Goal: Task Accomplishment & Management: Complete application form

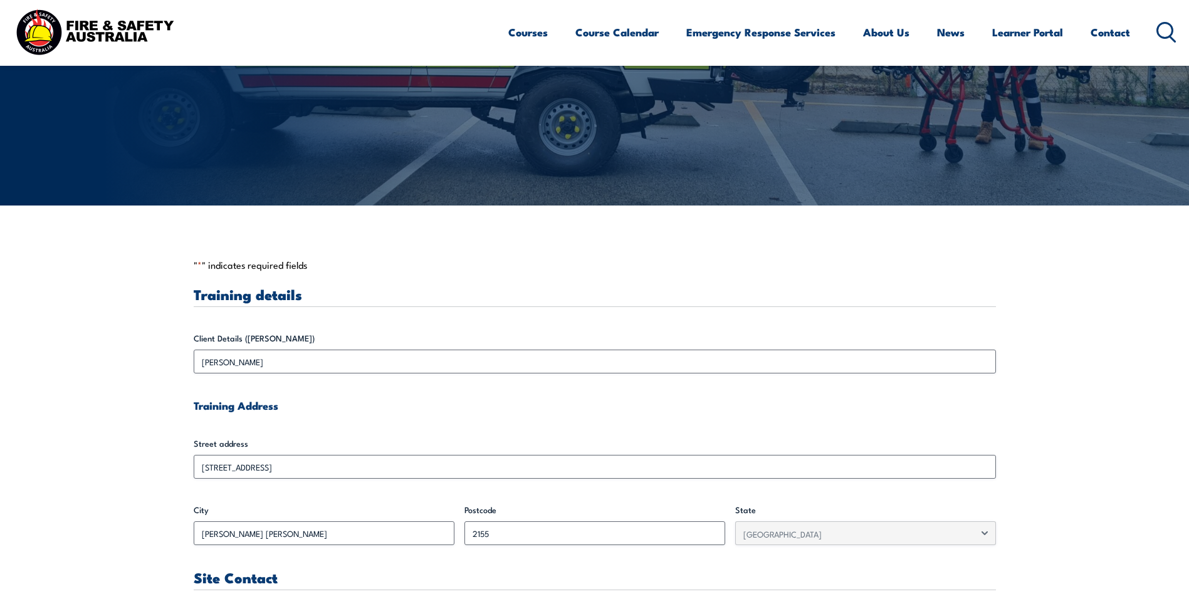
scroll to position [251, 0]
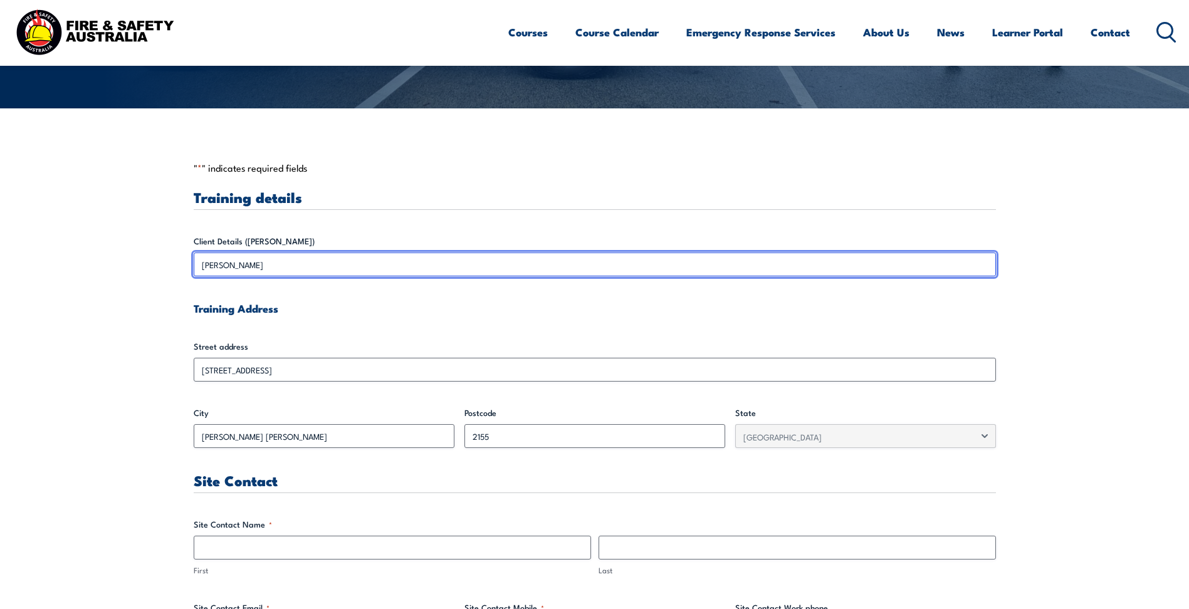
click at [247, 271] on input "[PERSON_NAME]" at bounding box center [595, 265] width 803 height 24
click at [260, 270] on input "[PERSON_NAME]" at bounding box center [595, 265] width 803 height 24
click at [271, 266] on input "[PERSON_NAME]" at bounding box center [595, 265] width 803 height 24
drag, startPoint x: 271, startPoint y: 266, endPoint x: 264, endPoint y: 268, distance: 7.9
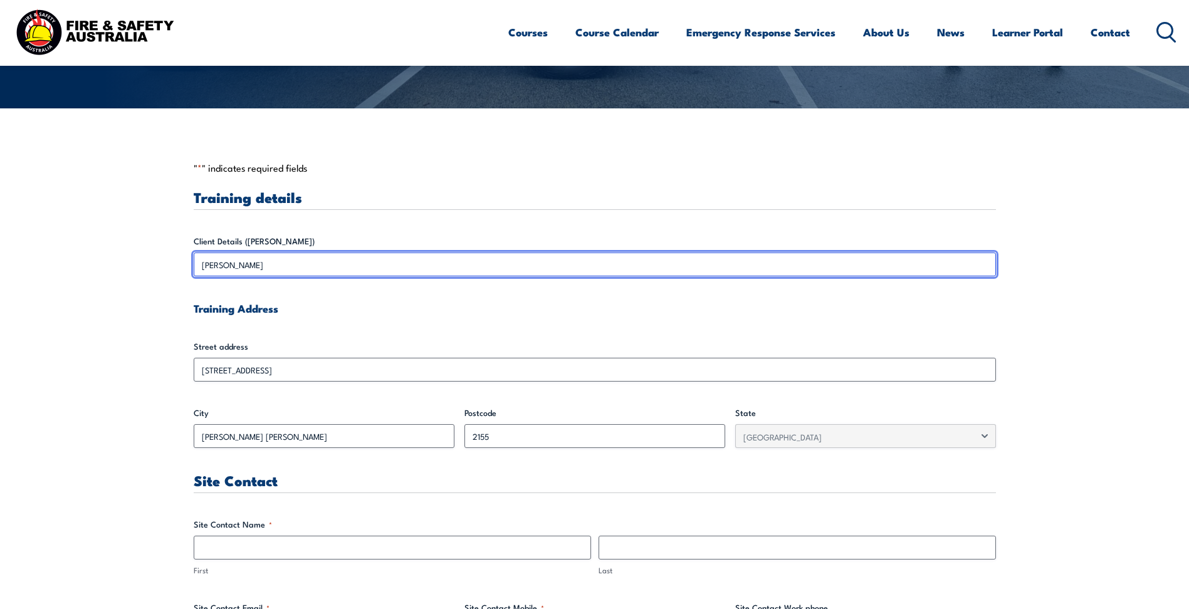
click at [264, 268] on input "[PERSON_NAME]" at bounding box center [595, 265] width 803 height 24
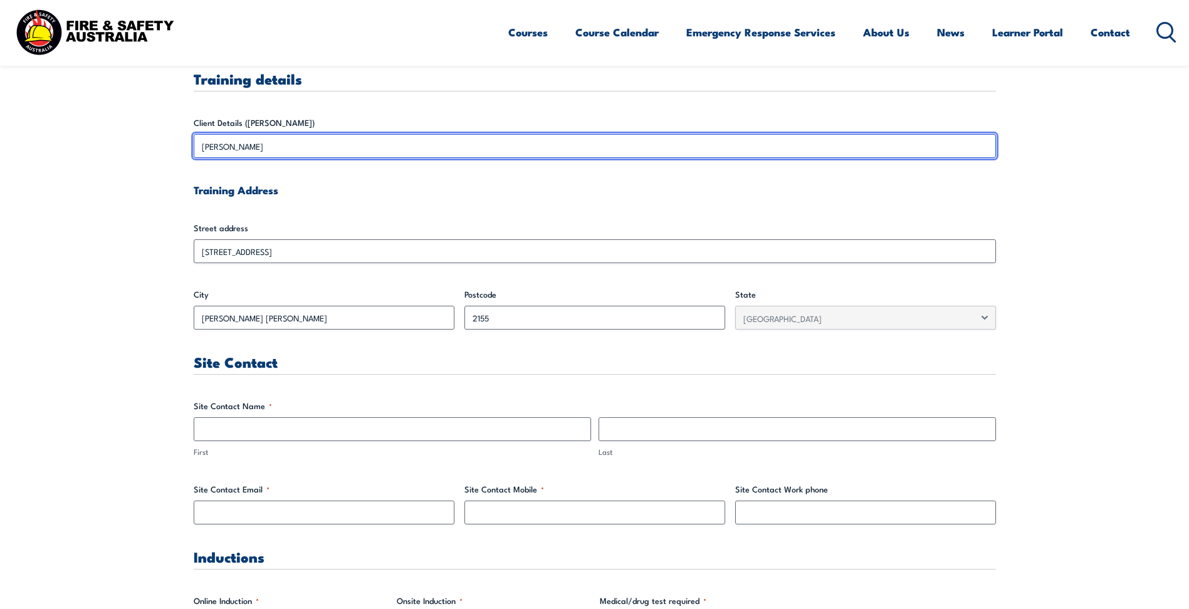
scroll to position [439, 0]
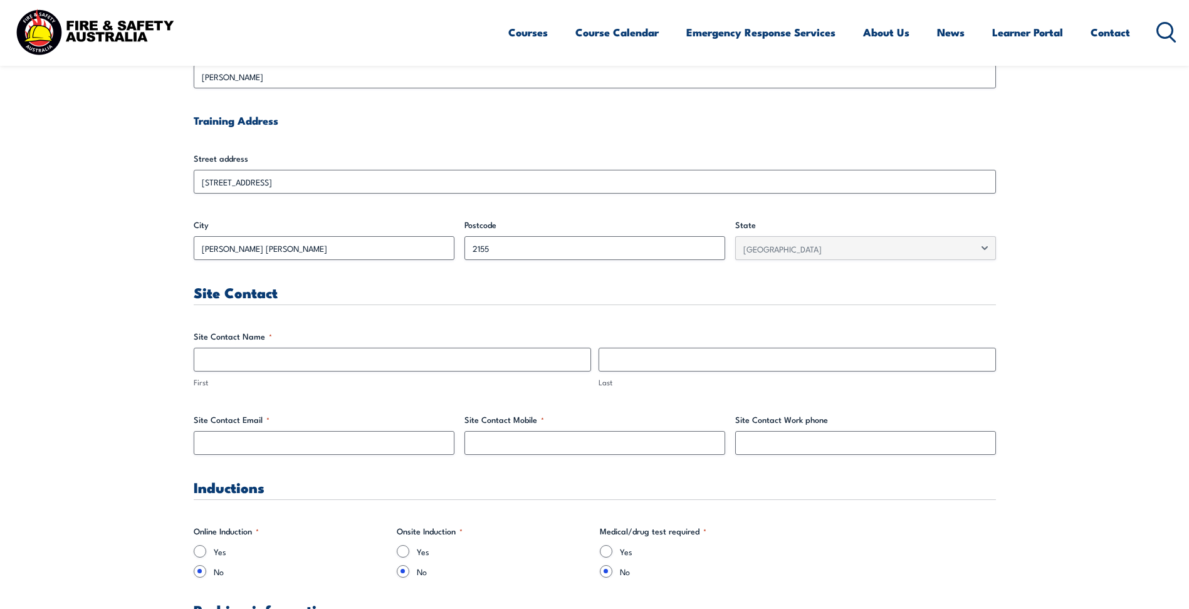
click at [360, 376] on span "First" at bounding box center [392, 368] width 405 height 41
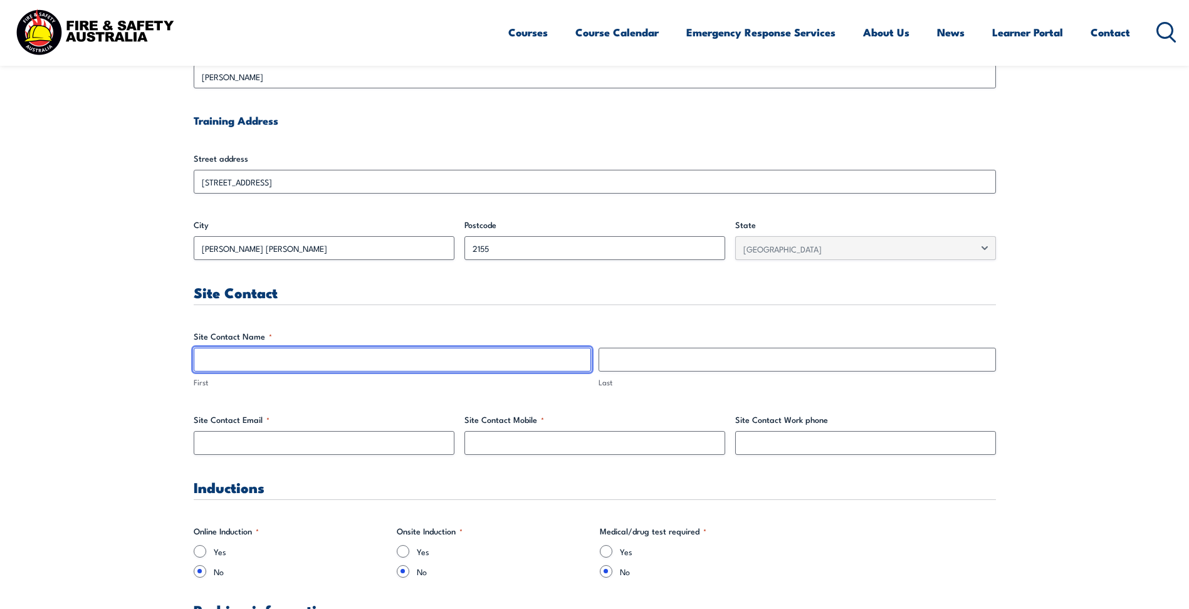
click at [370, 364] on input "First" at bounding box center [393, 360] width 398 height 24
type input "[PERSON_NAME]"
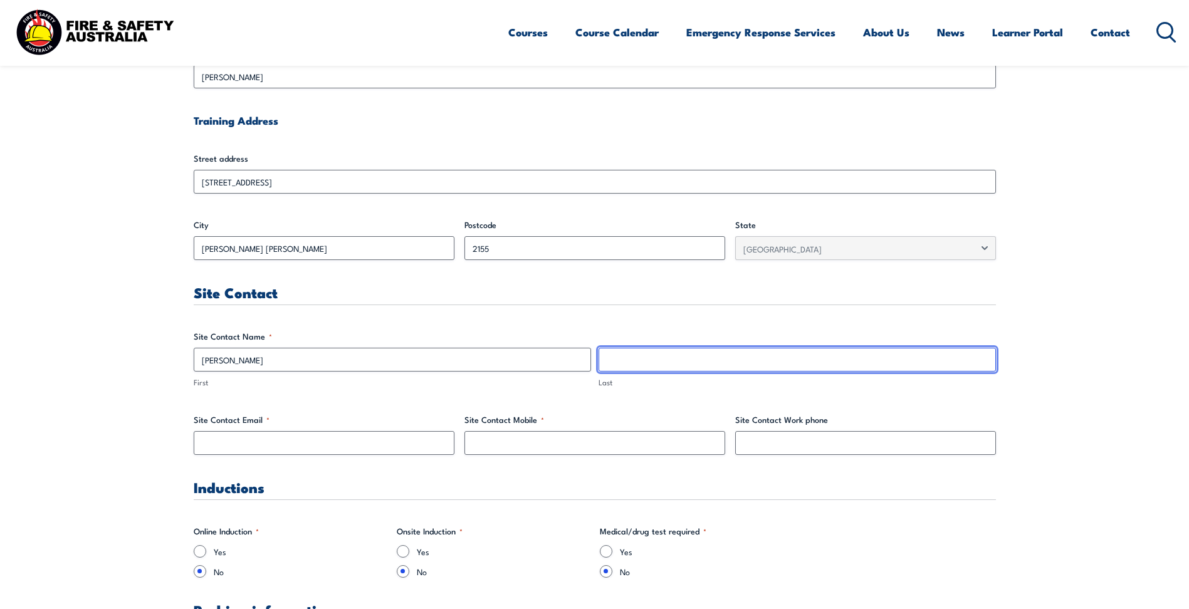
type input "Chidiac"
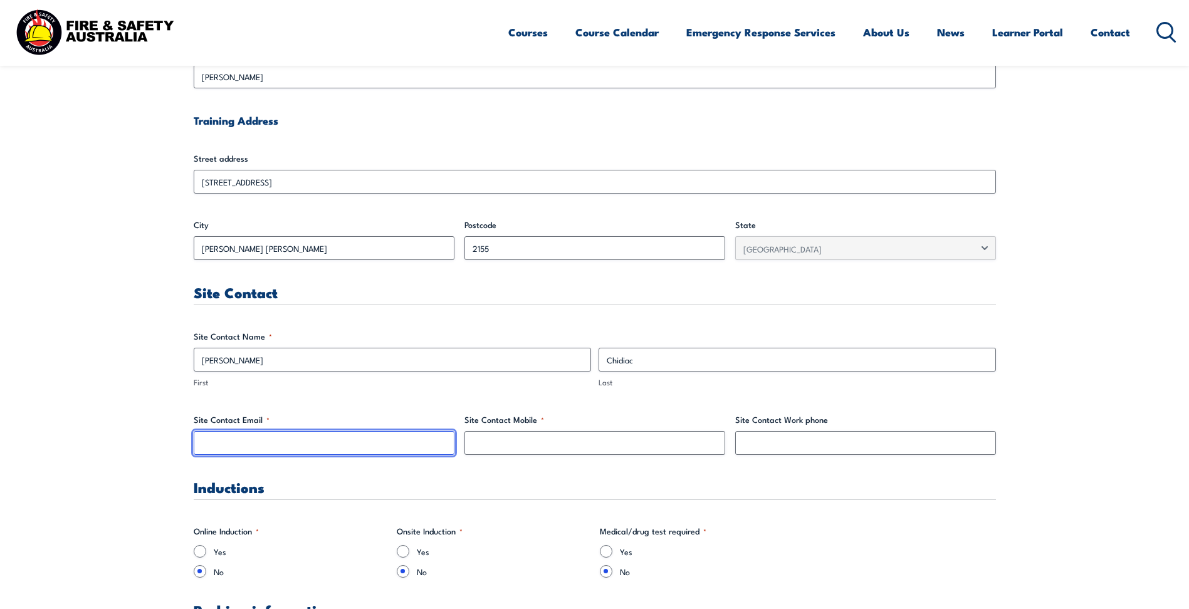
click at [384, 453] on input "Site Contact Email *" at bounding box center [324, 443] width 261 height 24
type input "[EMAIL_ADDRESS][DOMAIN_NAME]"
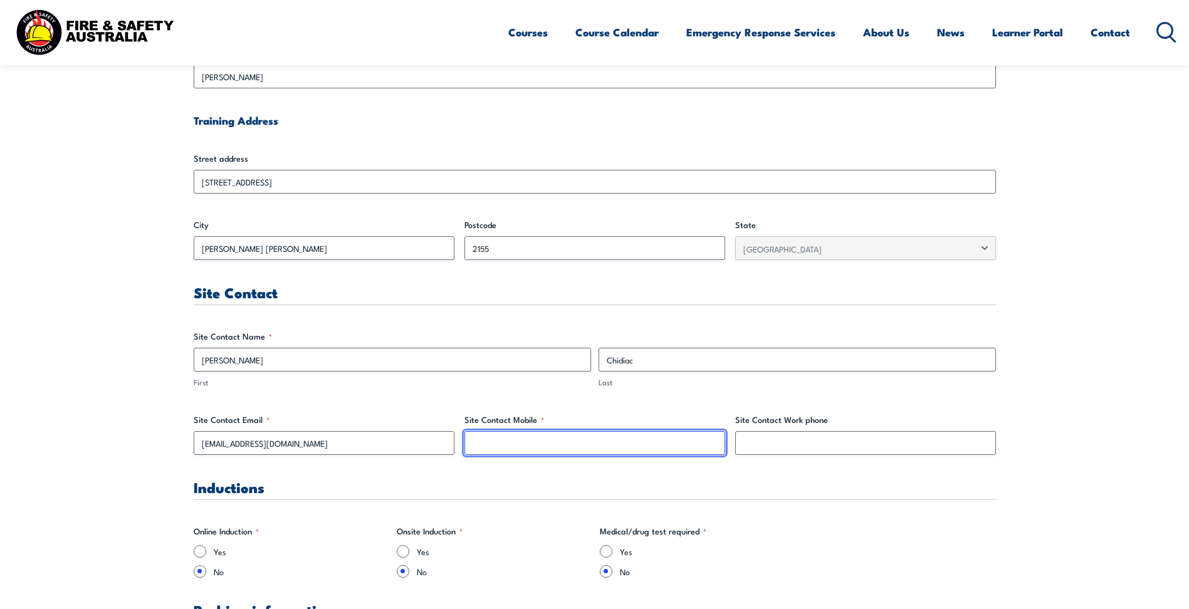
click at [555, 443] on input "Site Contact Mobile *" at bounding box center [595, 443] width 261 height 24
type input "0421 564 633"
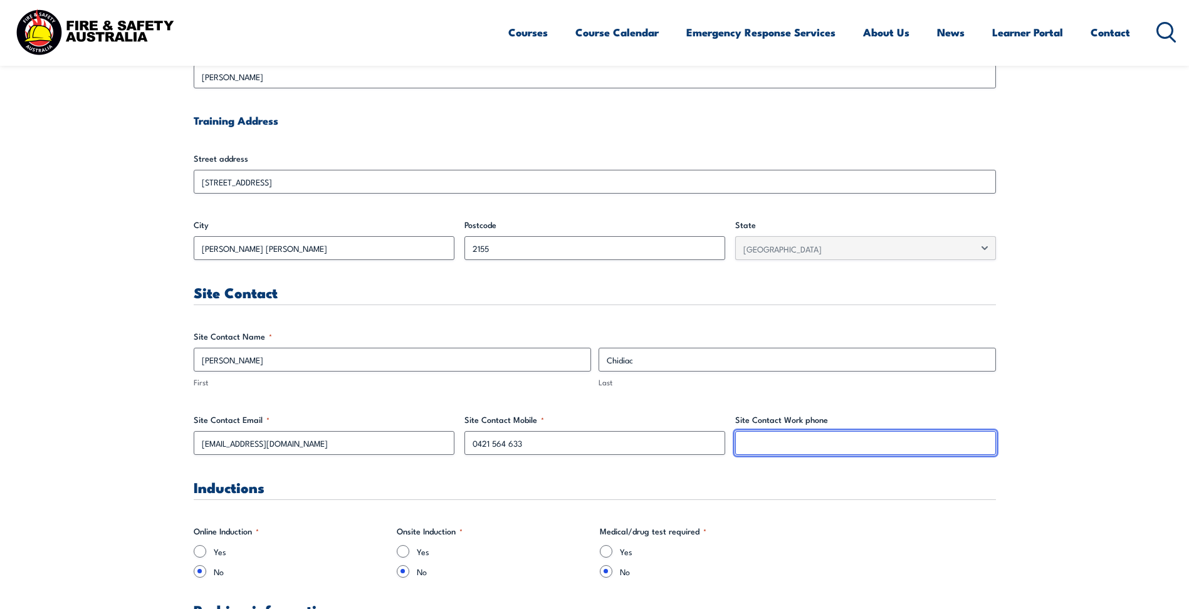
click at [795, 443] on input "Site Contact Work phone" at bounding box center [865, 443] width 261 height 24
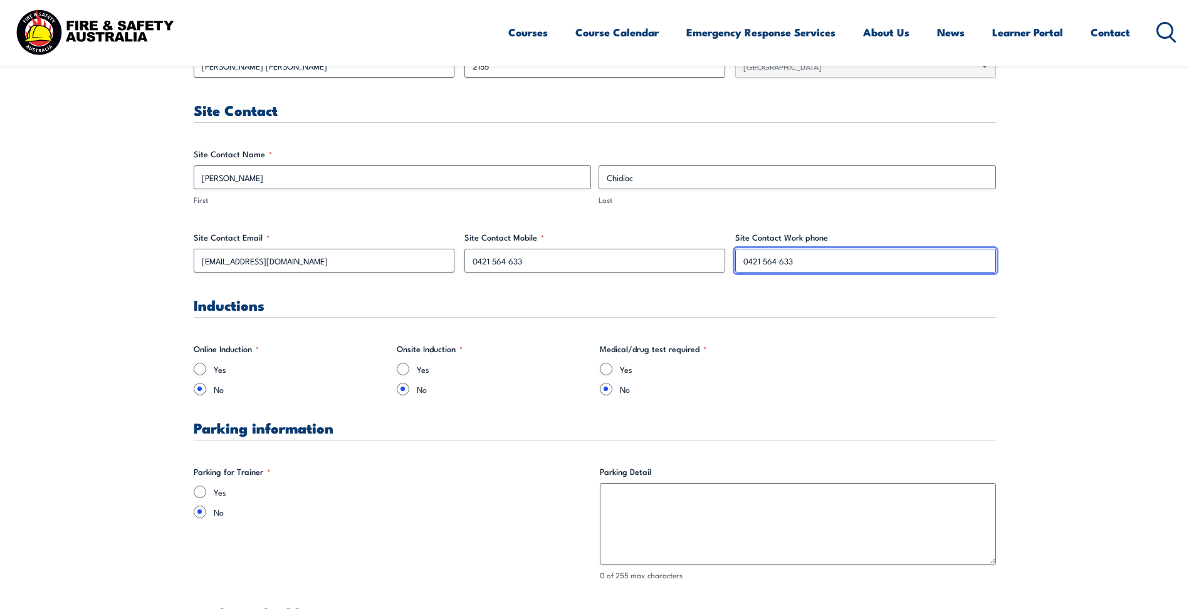
scroll to position [690, 0]
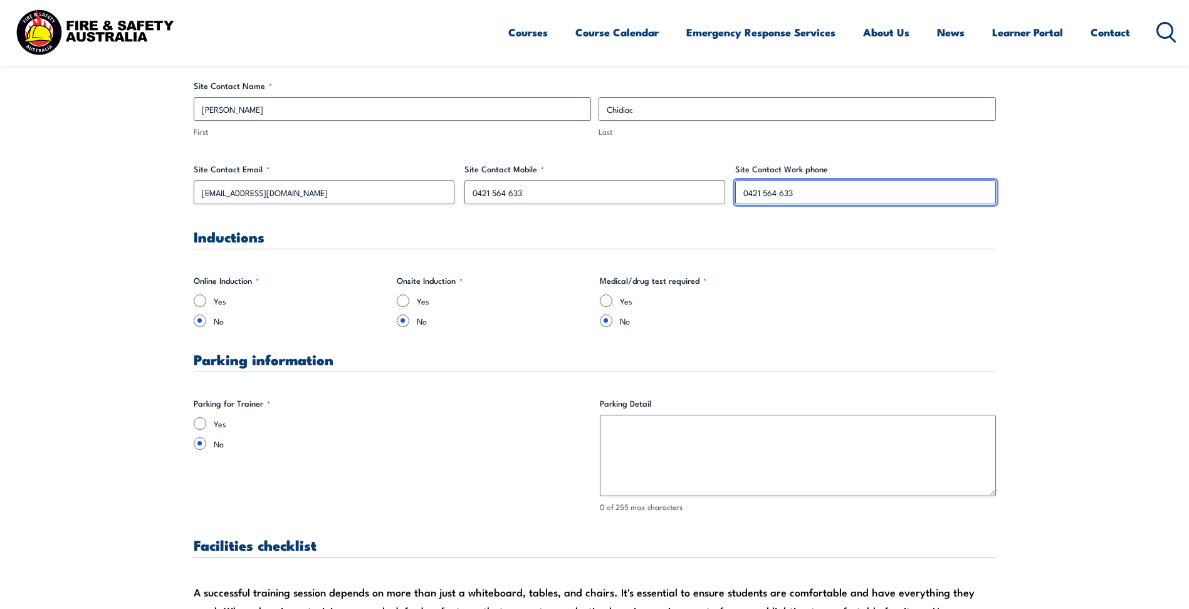
type input "0421 564 633"
click at [420, 302] on label "Yes" at bounding box center [503, 301] width 173 height 13
click at [409, 302] on input "Yes" at bounding box center [403, 301] width 13 height 13
radio input "true"
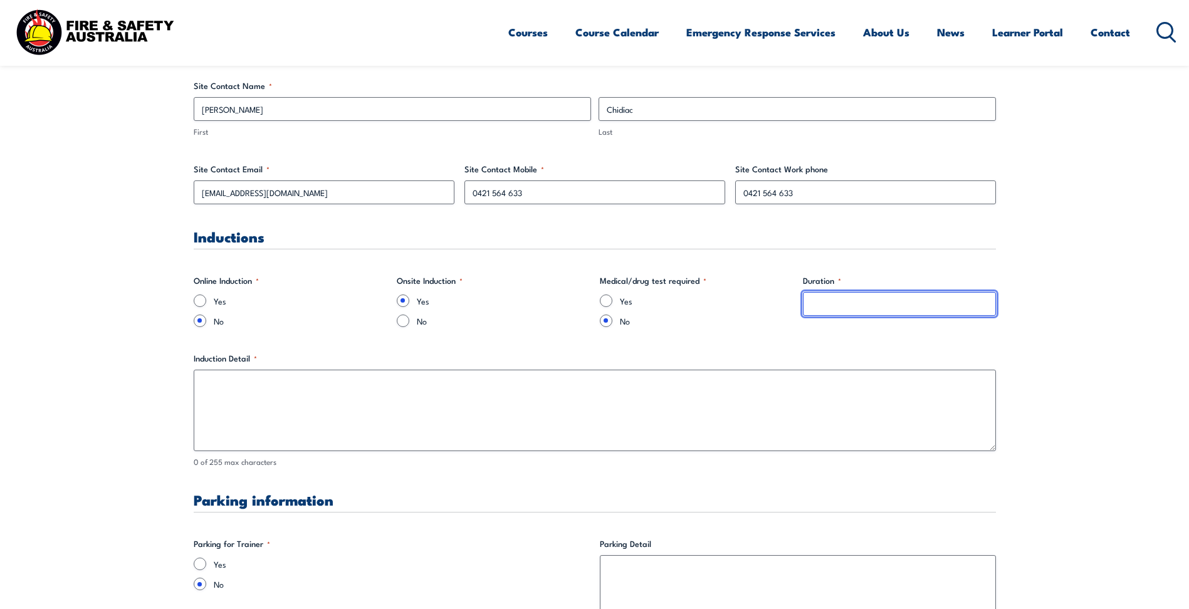
click at [830, 301] on input "Duration *" at bounding box center [899, 304] width 193 height 24
type input "1"
type input "10 minutes"
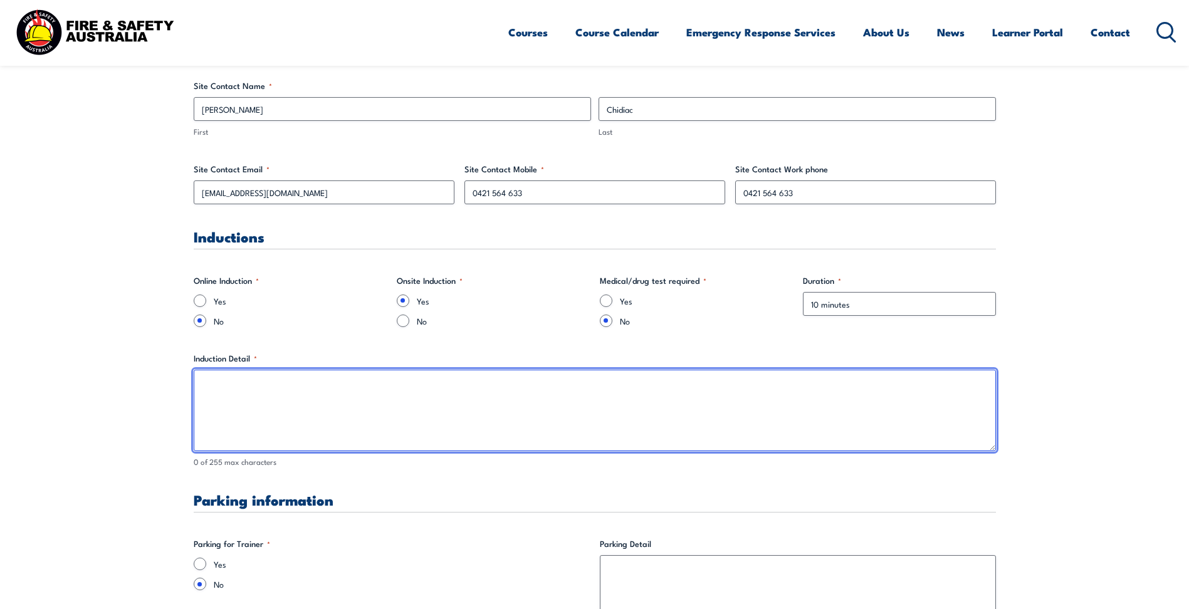
click at [305, 418] on textarea "Induction Detail *" at bounding box center [595, 411] width 803 height 82
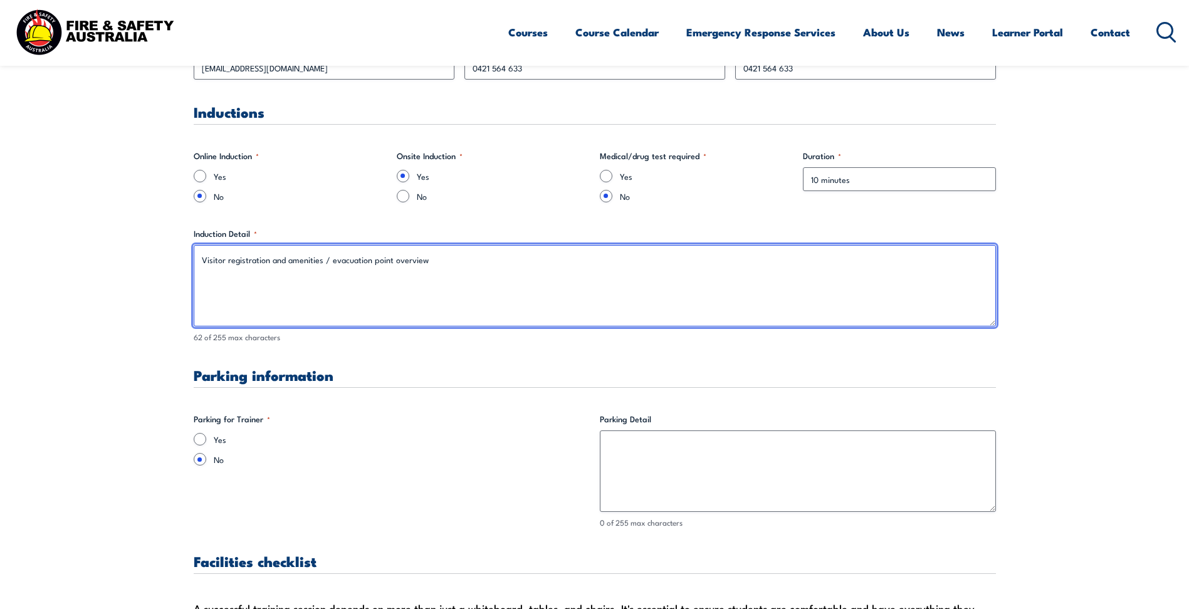
scroll to position [815, 0]
type textarea "Visitor registration and amenities / evacuation point overview"
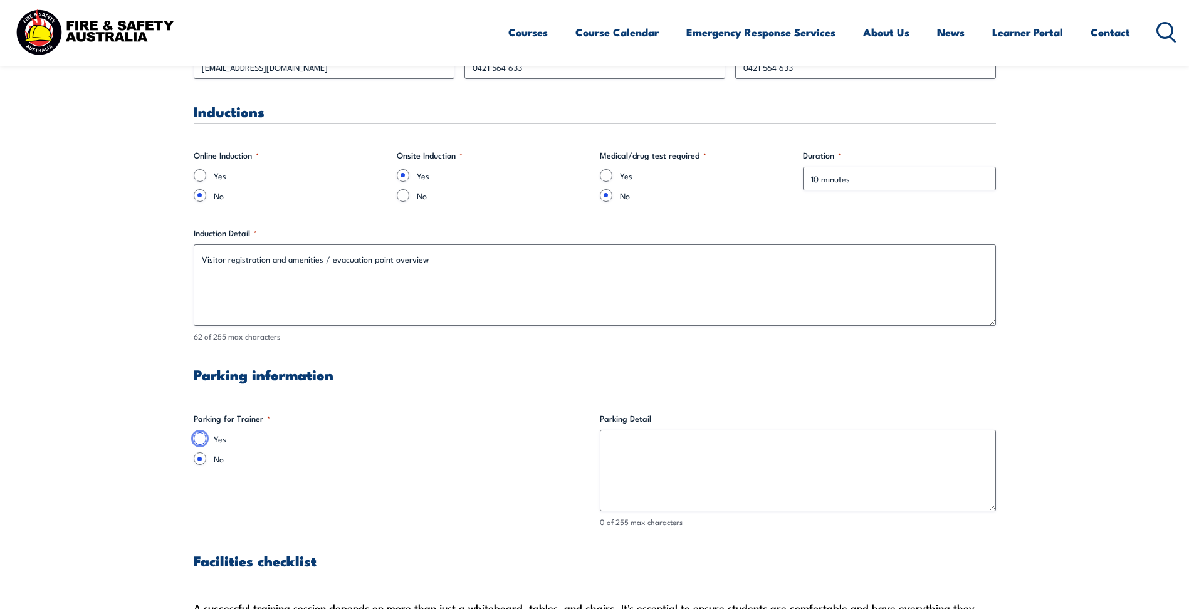
click at [199, 440] on input "Yes" at bounding box center [200, 439] width 13 height 13
radio input "true"
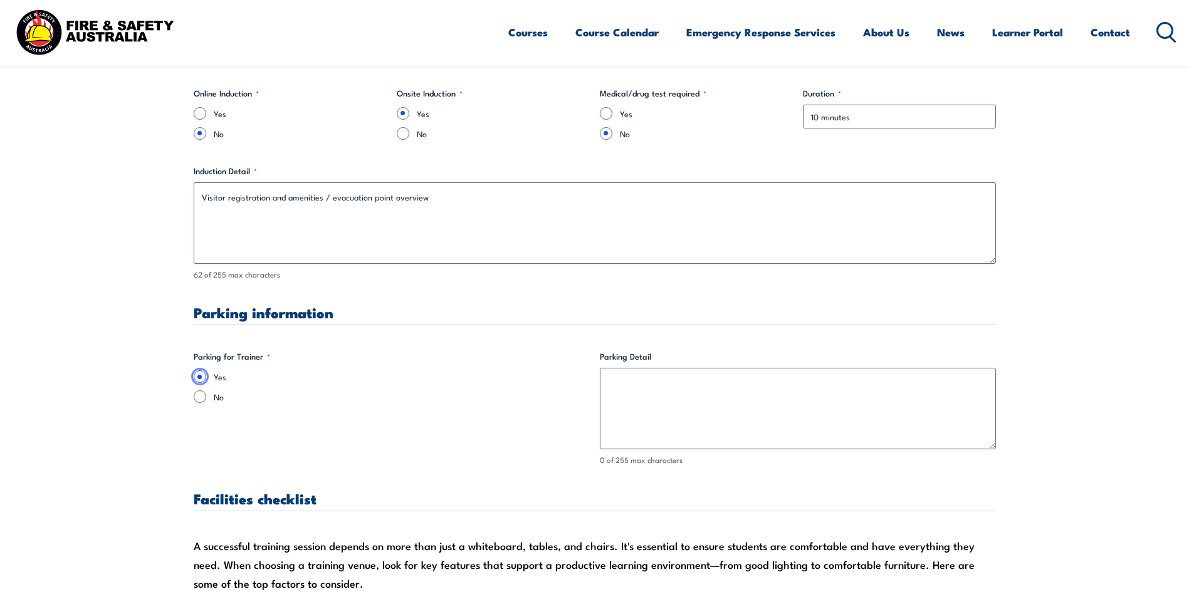
scroll to position [878, 0]
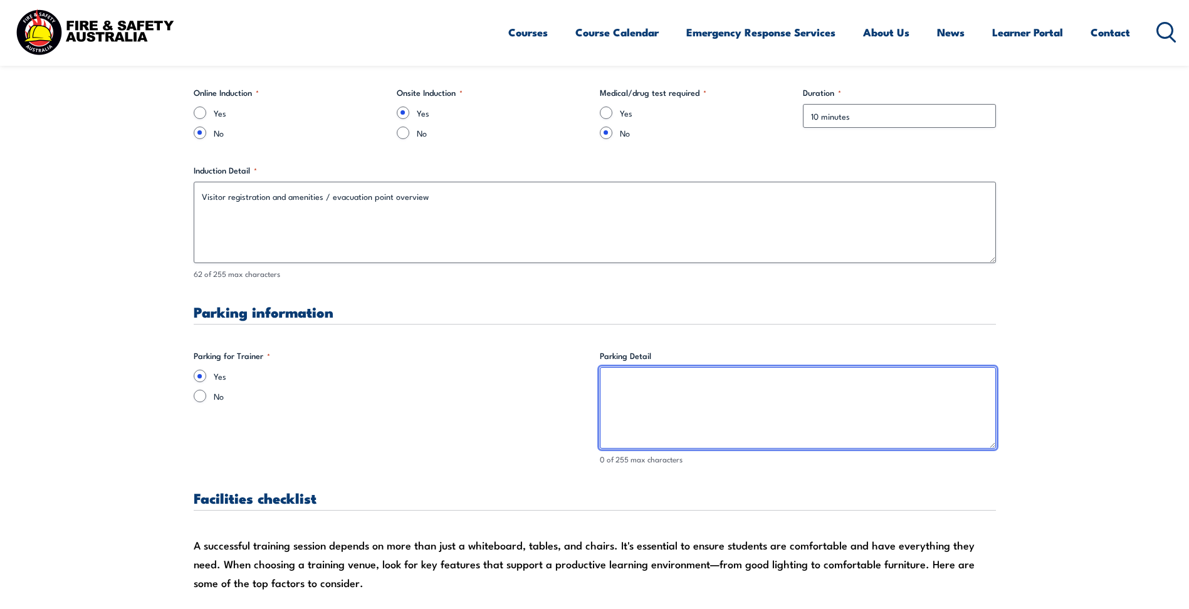
click at [658, 388] on textarea "Parking Detail" at bounding box center [798, 408] width 396 height 82
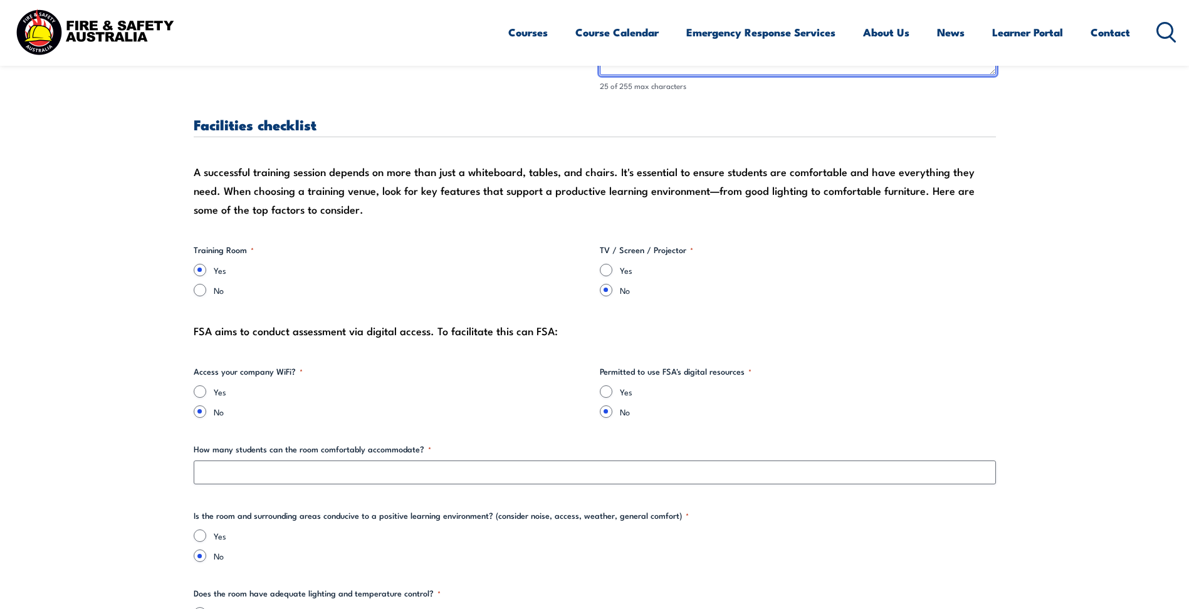
scroll to position [1254, 0]
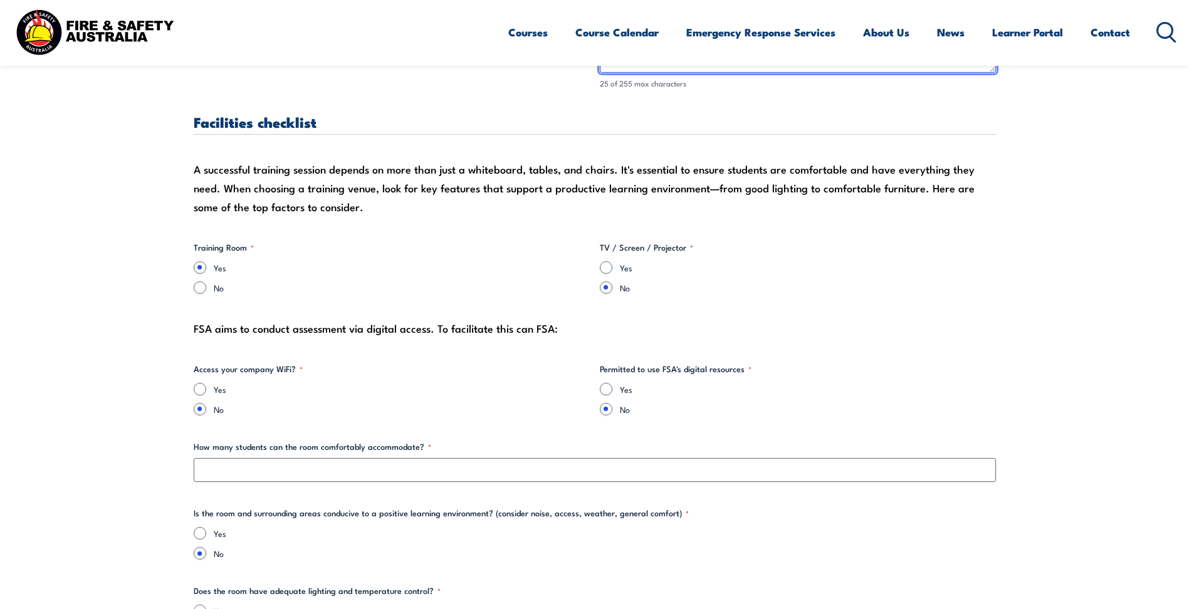
type textarea "Street parking available"
click at [618, 267] on div "Yes" at bounding box center [798, 267] width 396 height 13
click at [613, 267] on div "Yes" at bounding box center [798, 267] width 396 height 13
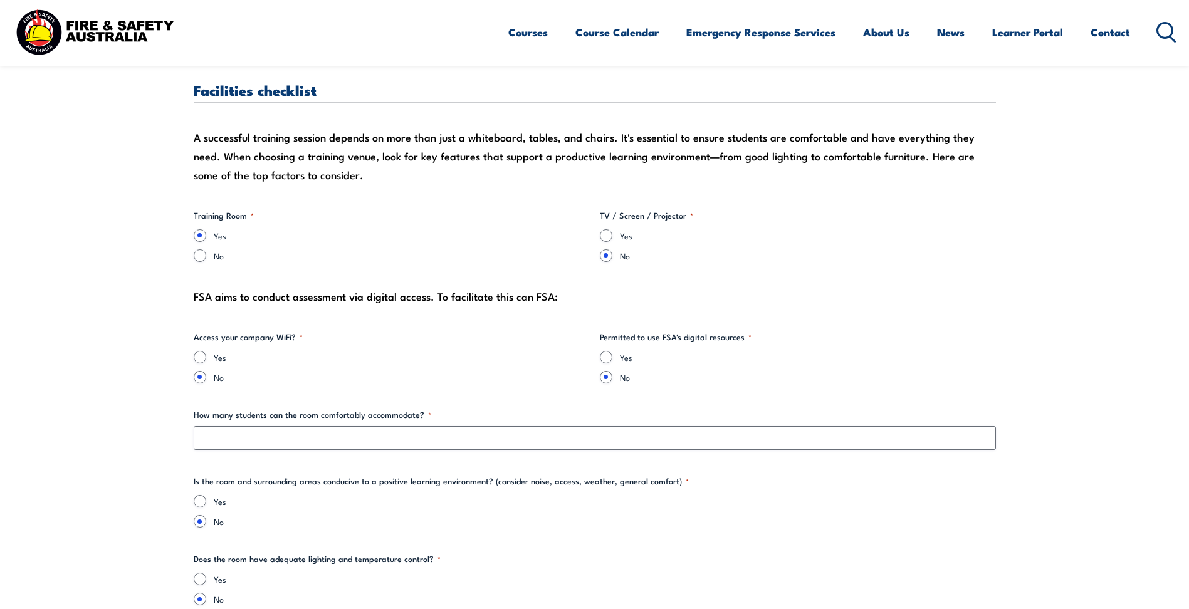
scroll to position [1317, 0]
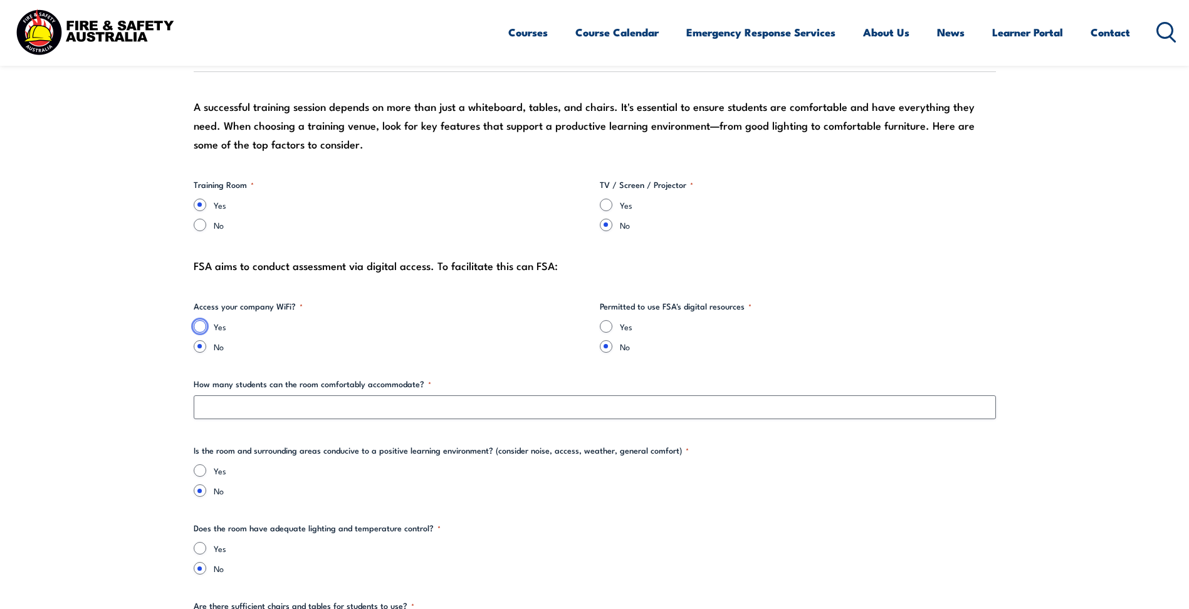
click at [199, 325] on input "Yes" at bounding box center [200, 326] width 13 height 13
radio input "true"
click at [614, 328] on div "Yes" at bounding box center [798, 326] width 396 height 13
click at [609, 327] on input "Yes" at bounding box center [606, 326] width 13 height 13
radio input "true"
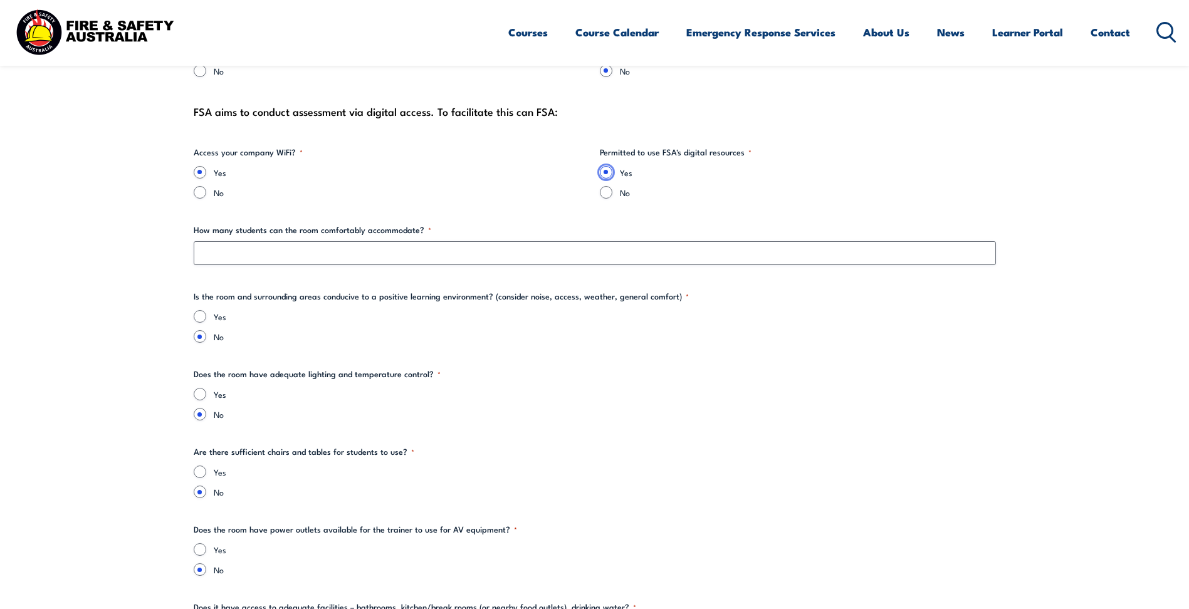
scroll to position [1505, 0]
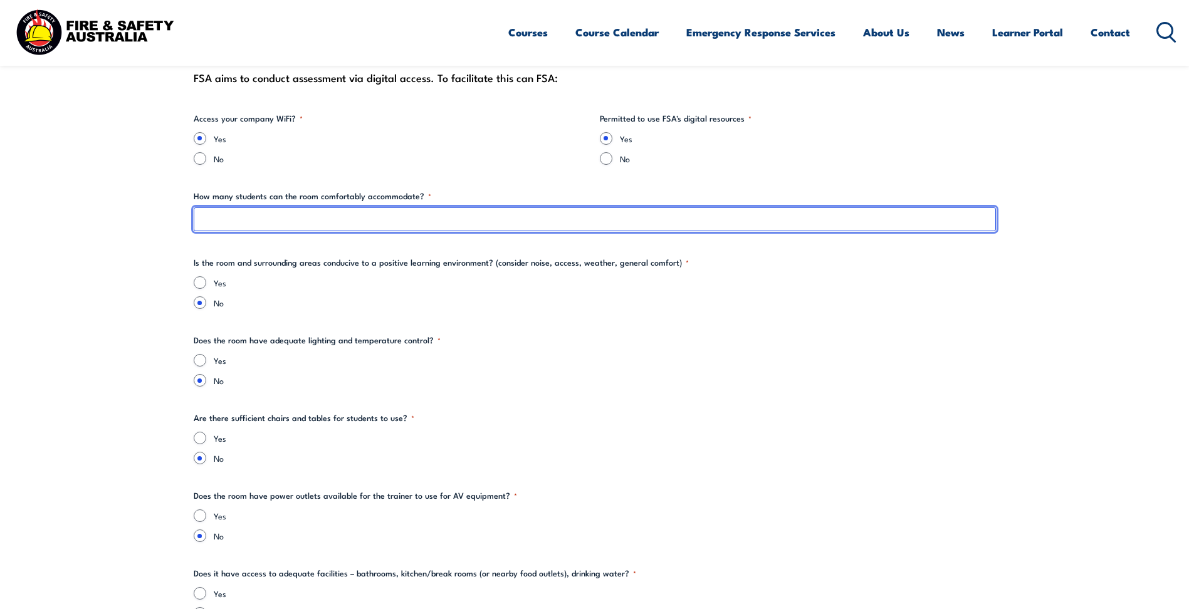
click at [235, 227] on input "How many students can the room comfortably accommodate? *" at bounding box center [595, 220] width 803 height 24
type input "15"
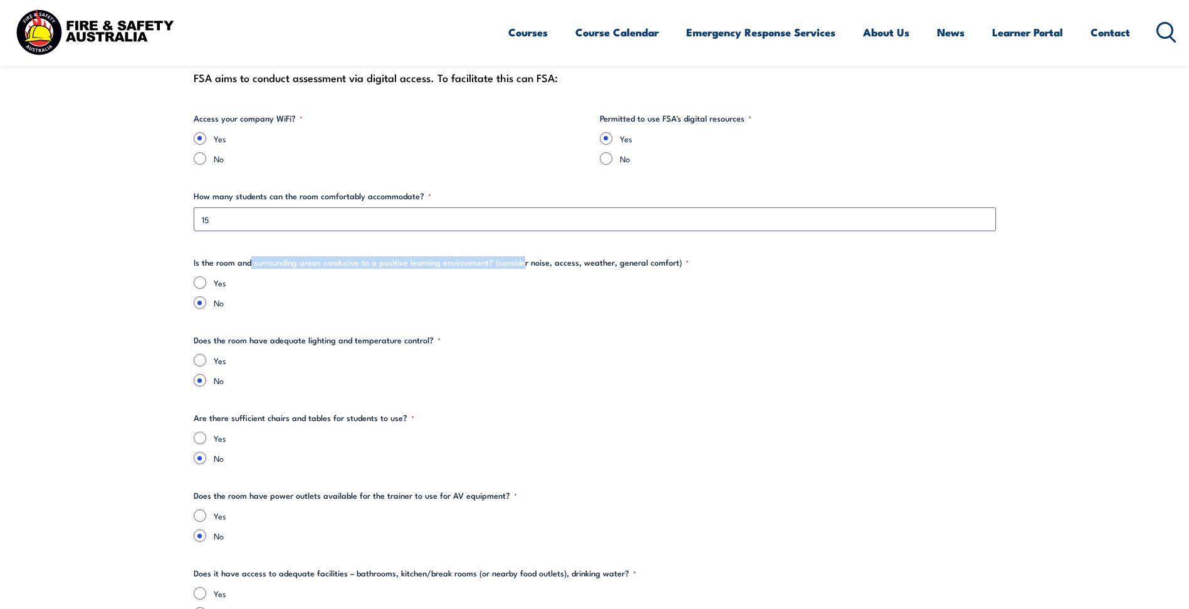
drag, startPoint x: 250, startPoint y: 261, endPoint x: 522, endPoint y: 264, distance: 271.5
click at [522, 264] on legend "Is the room and surrounding areas conducive to a positive learning environment?…" at bounding box center [441, 262] width 495 height 13
click at [525, 263] on legend "Is the room and surrounding areas conducive to a positive learning environment?…" at bounding box center [441, 262] width 495 height 13
click at [205, 279] on input "Yes" at bounding box center [200, 283] width 13 height 13
radio input "true"
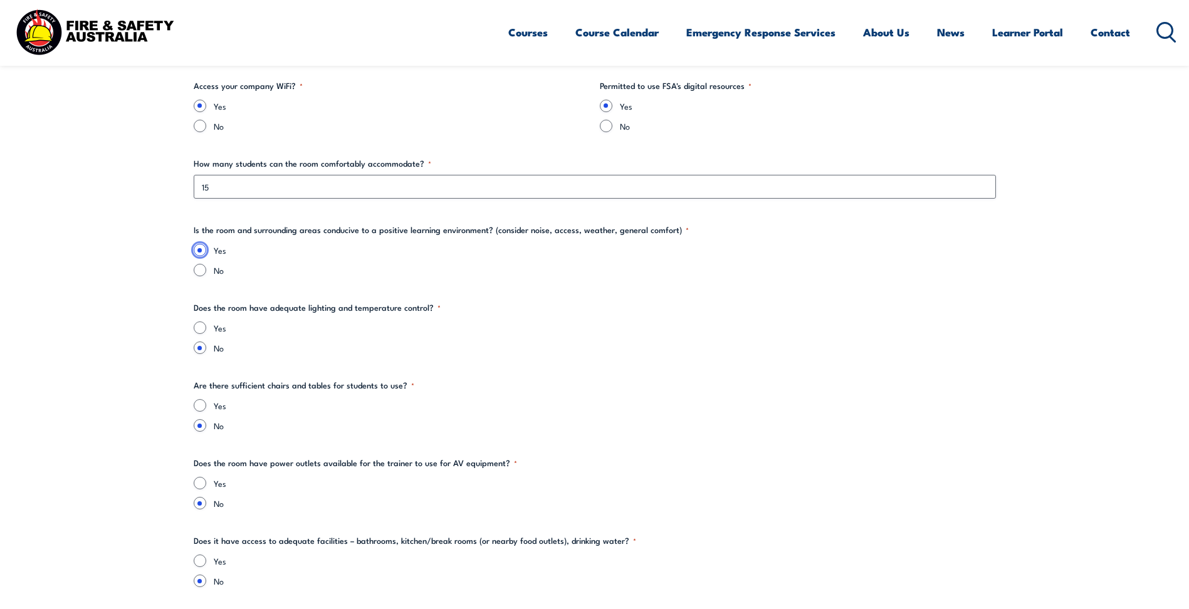
scroll to position [1567, 0]
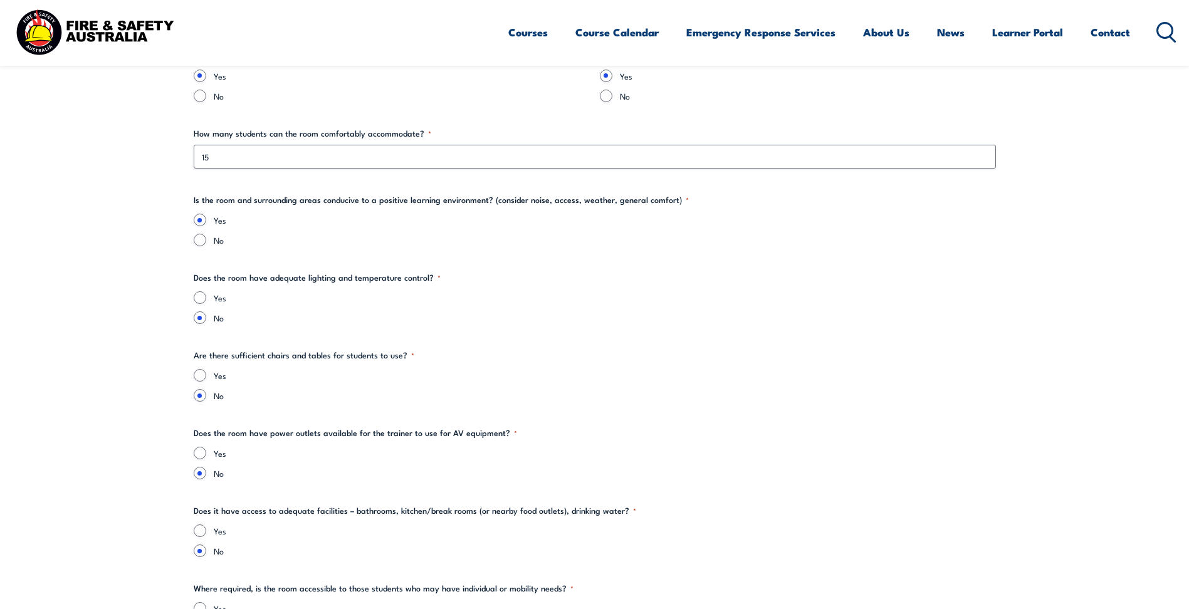
click at [207, 298] on div "Yes" at bounding box center [595, 298] width 803 height 13
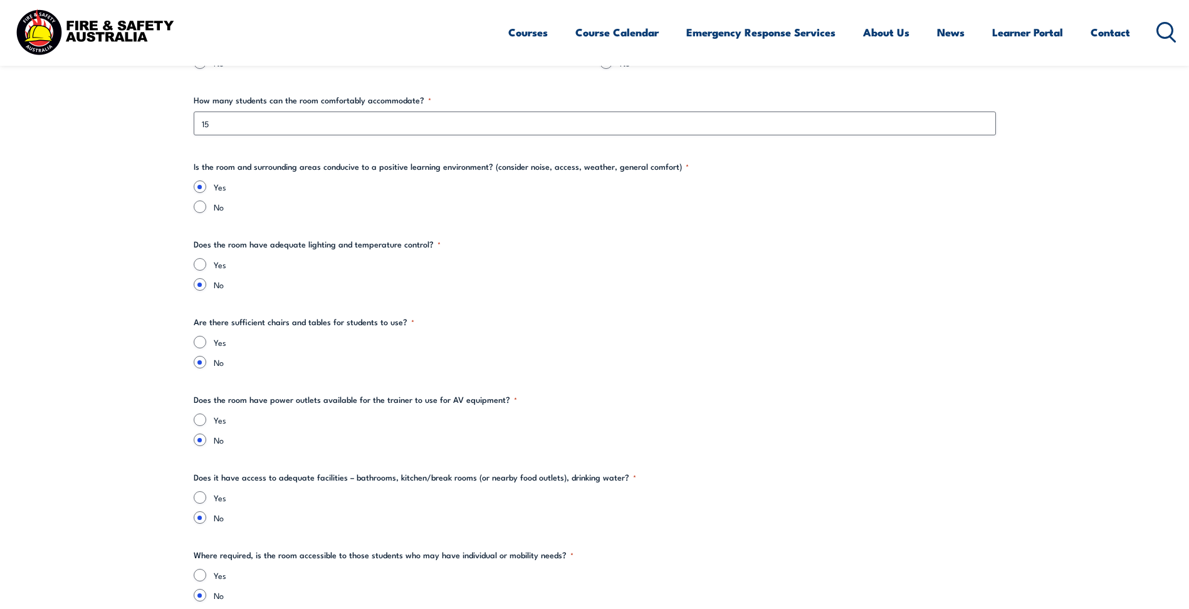
scroll to position [1630, 0]
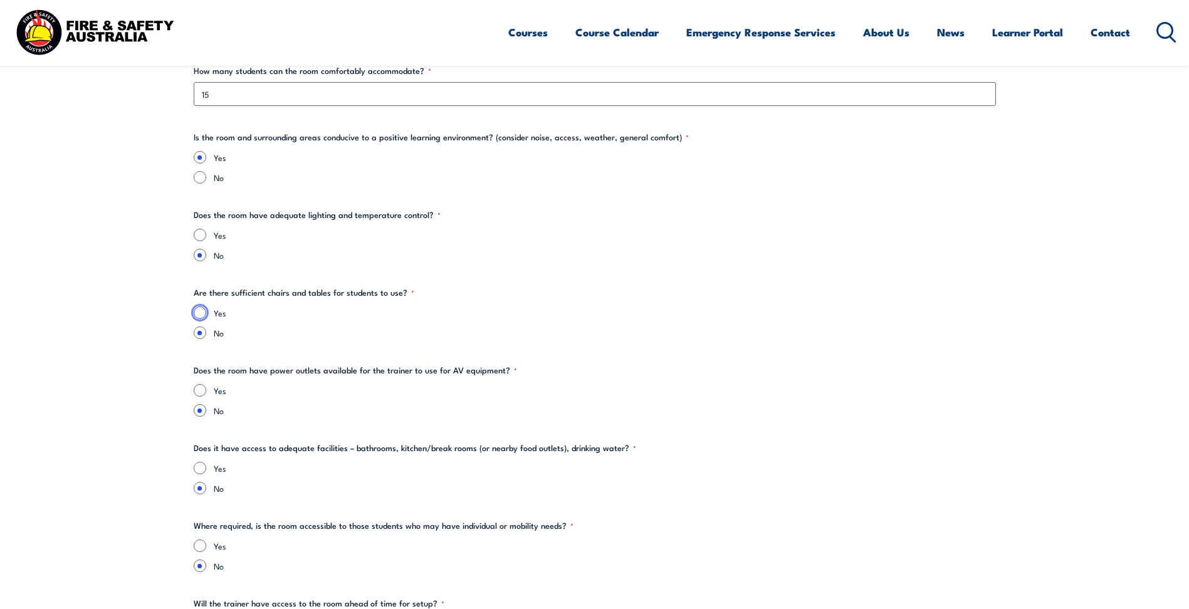
click at [197, 315] on input "Yes" at bounding box center [200, 313] width 13 height 13
radio input "true"
click at [200, 238] on input "Yes" at bounding box center [200, 235] width 13 height 13
radio input "true"
click at [201, 393] on input "Yes" at bounding box center [200, 390] width 13 height 13
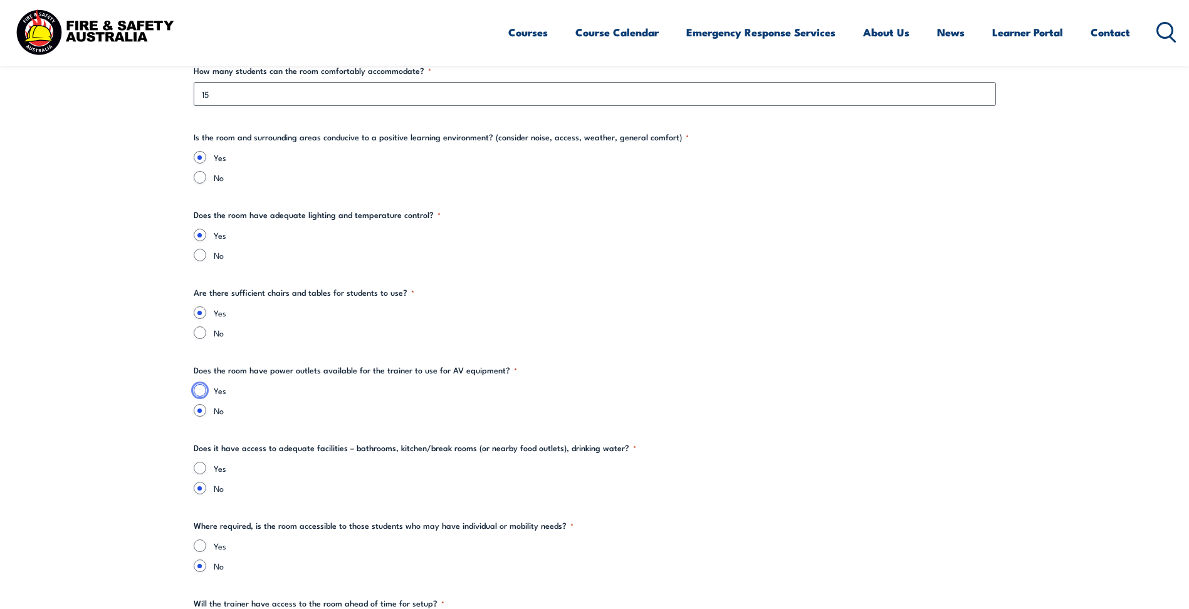
radio input "true"
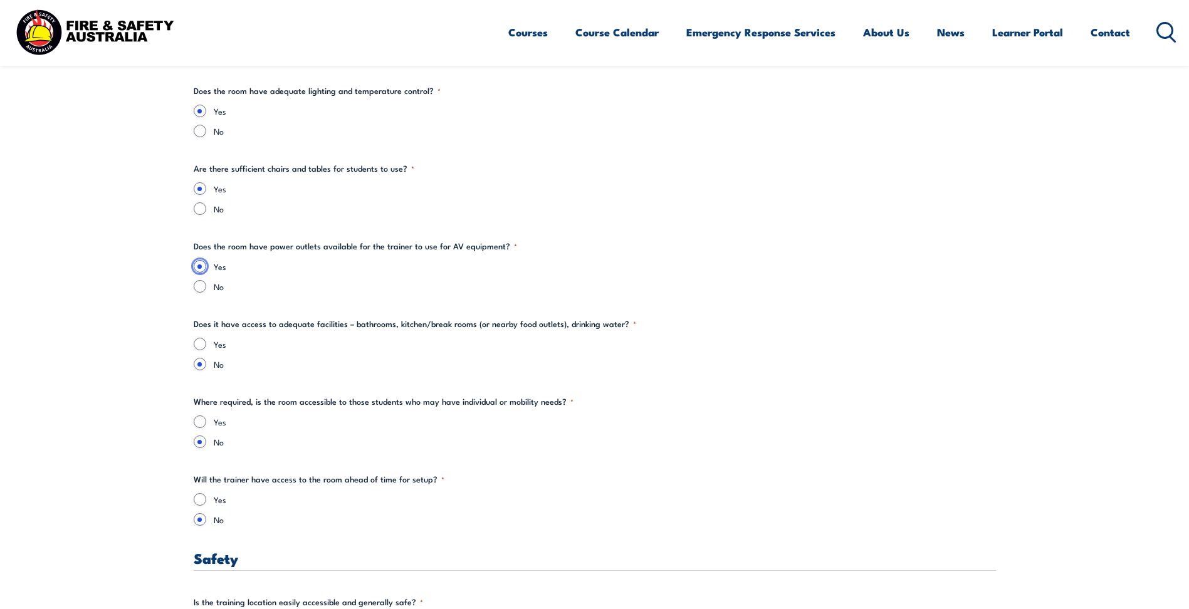
scroll to position [1756, 0]
click at [195, 335] on fieldset "Does it have access to adequate facilities – bathrooms, kitchen/break rooms (or…" at bounding box center [595, 343] width 803 height 53
click at [204, 347] on input "Yes" at bounding box center [200, 343] width 13 height 13
radio input "true"
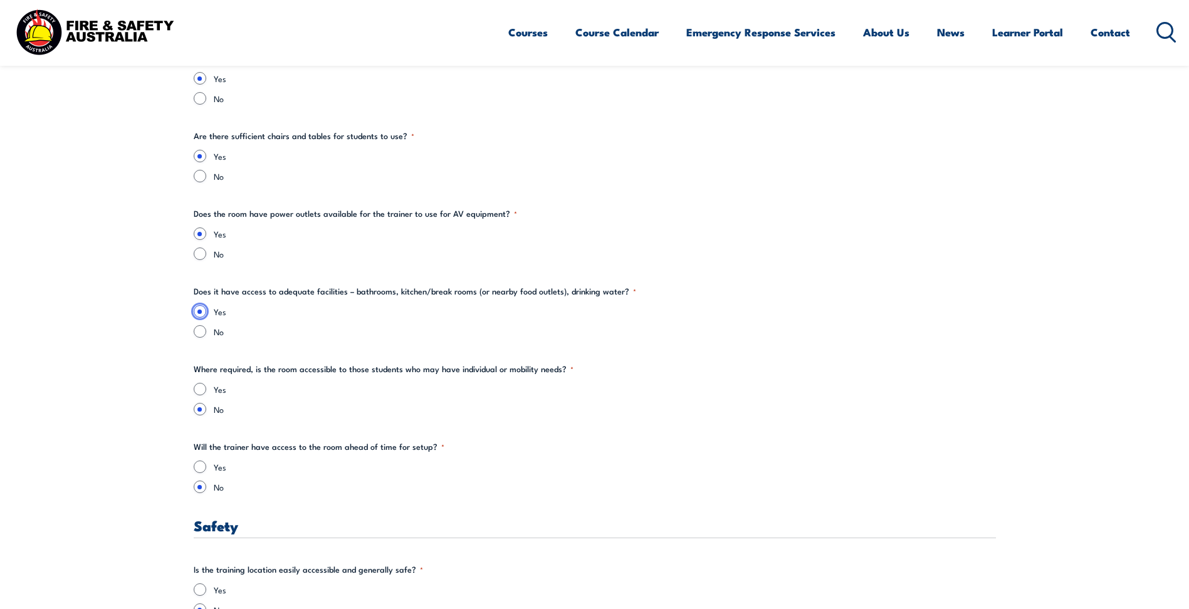
scroll to position [1818, 0]
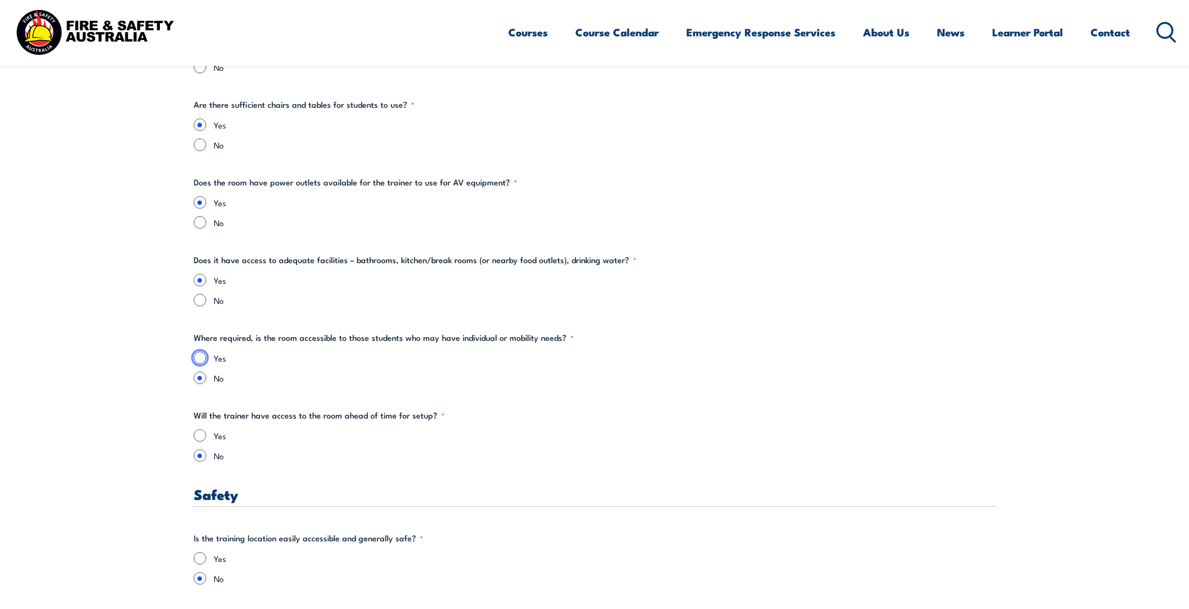
click at [202, 364] on input "Yes" at bounding box center [200, 358] width 13 height 13
radio input "true"
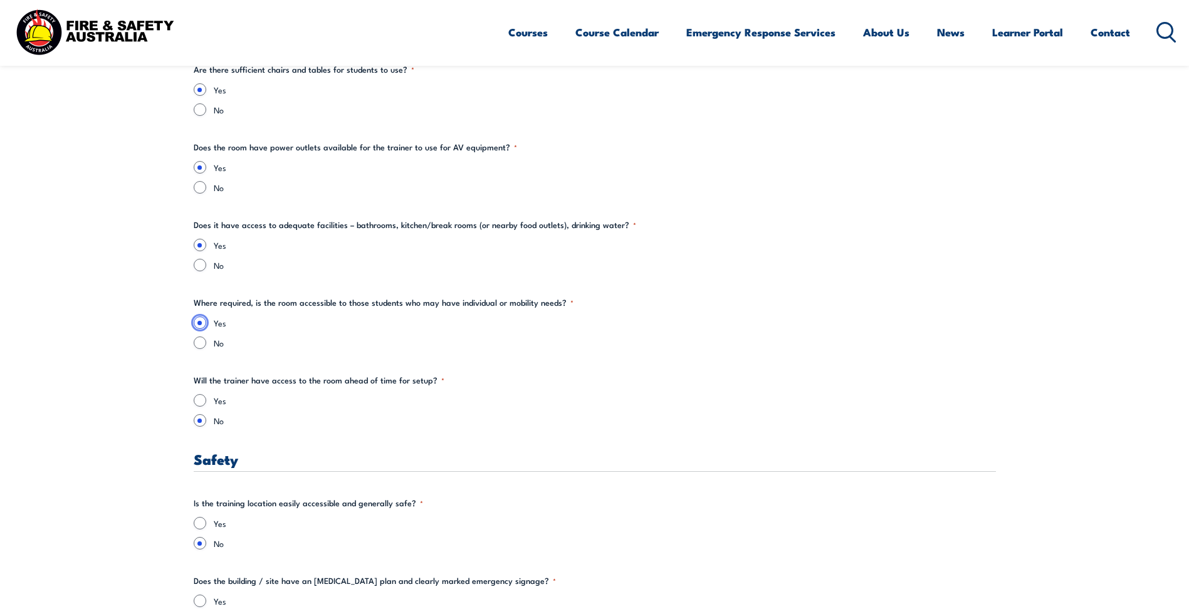
scroll to position [1881, 0]
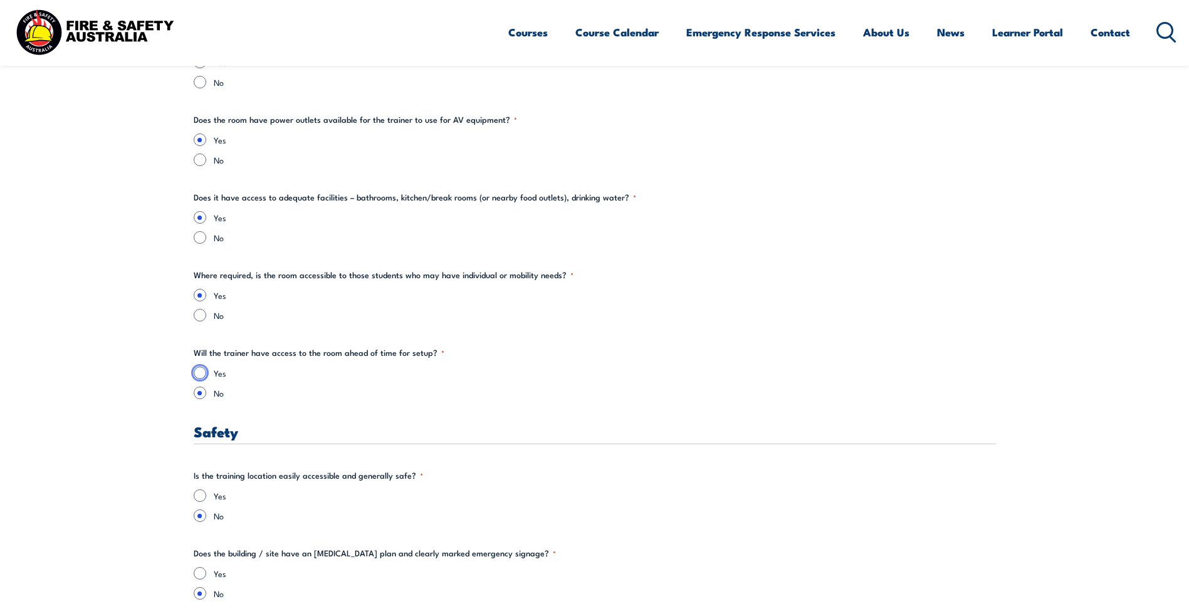
click at [202, 371] on input "Yes" at bounding box center [200, 373] width 13 height 13
radio input "true"
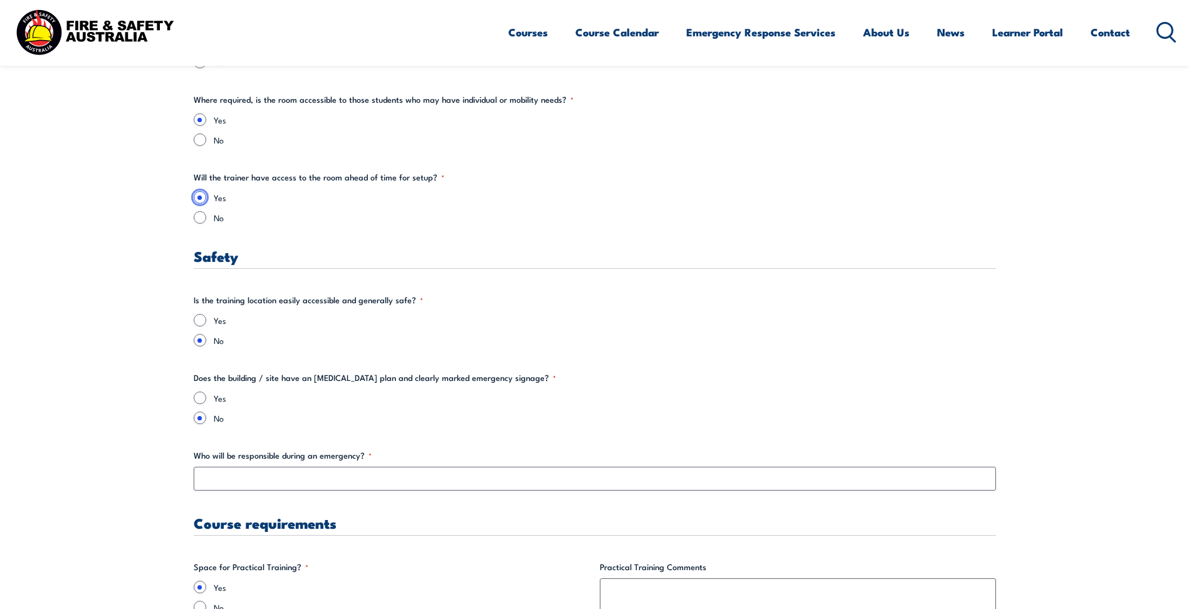
scroll to position [2069, 0]
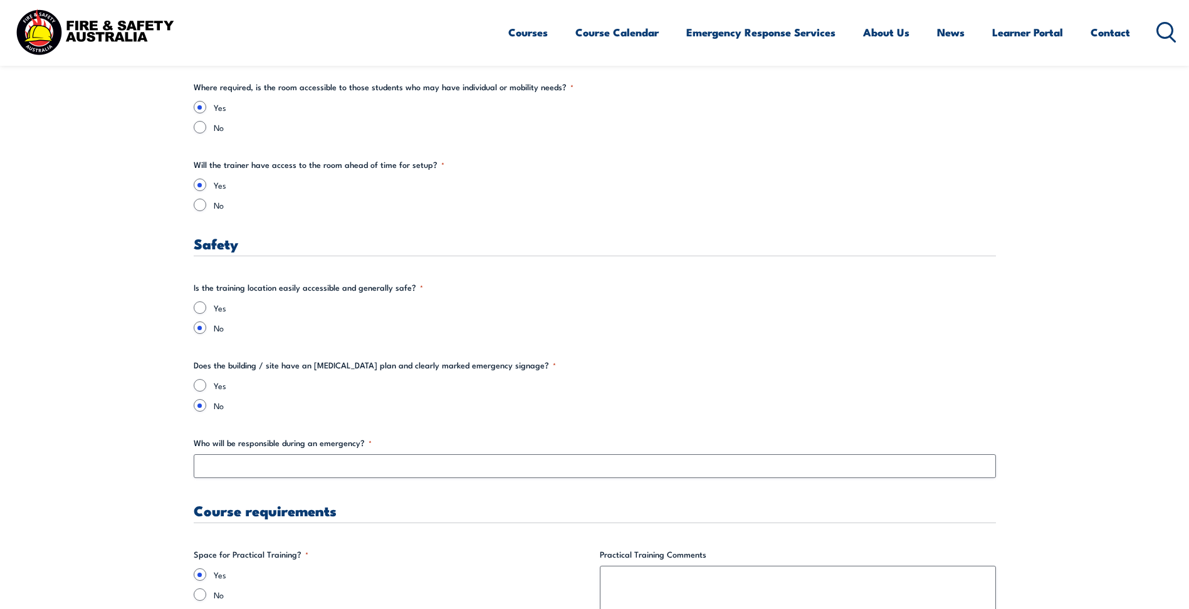
click at [206, 308] on div "Yes" at bounding box center [595, 308] width 803 height 13
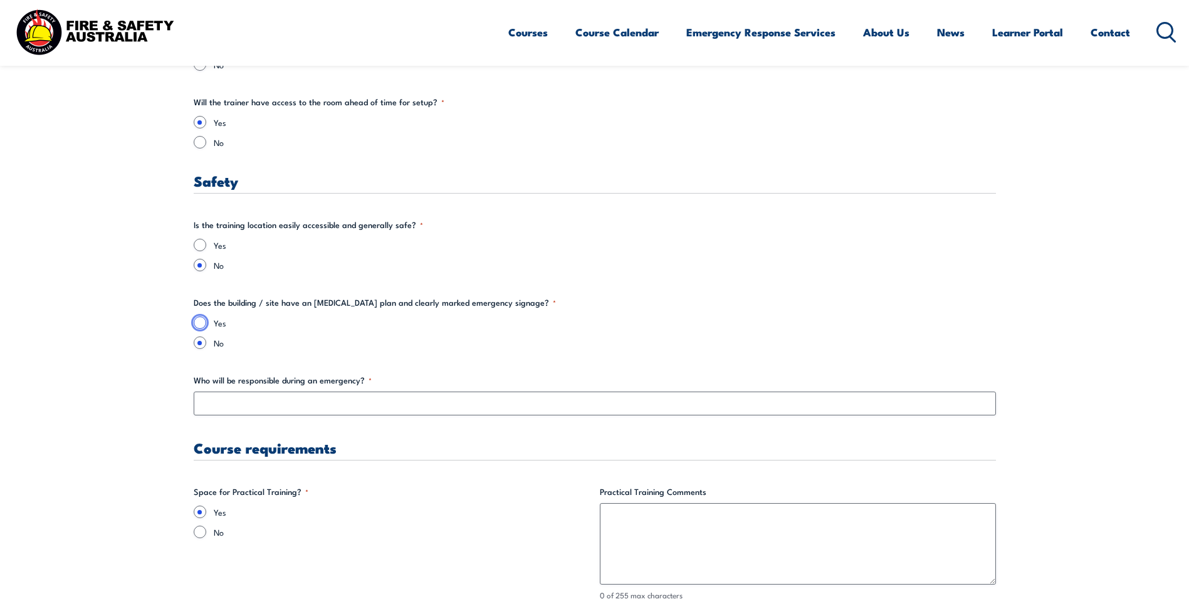
click at [200, 324] on input "Yes" at bounding box center [200, 323] width 13 height 13
radio input "true"
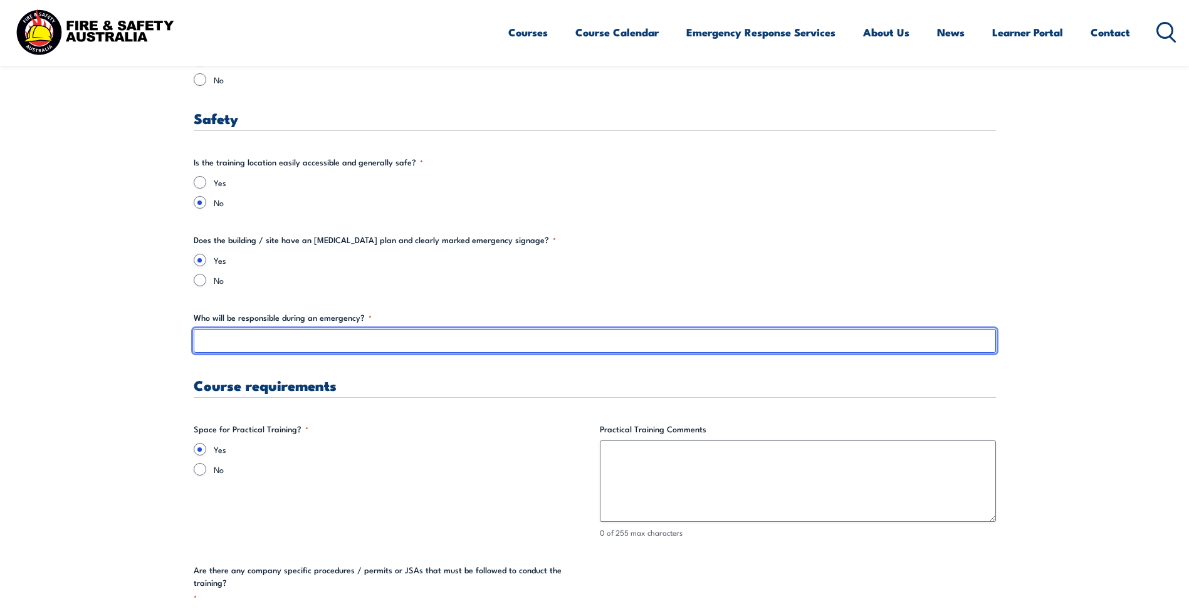
click at [256, 346] on input "Who will be responsible during an emergency? *" at bounding box center [595, 341] width 803 height 24
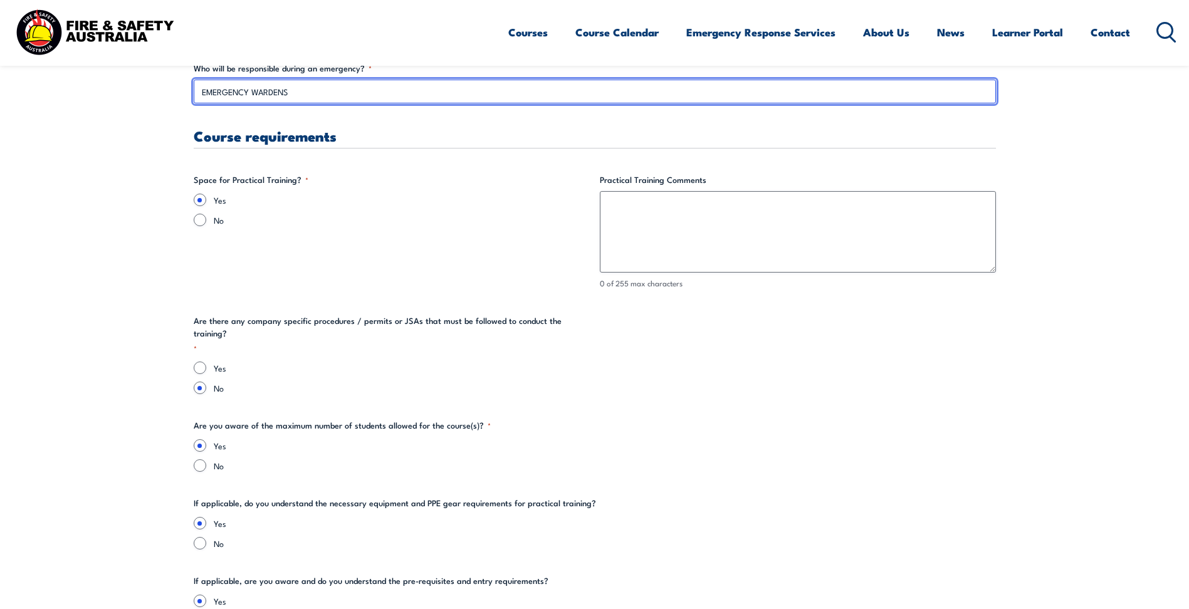
scroll to position [2445, 0]
type input "EMERGENCY WARDENS"
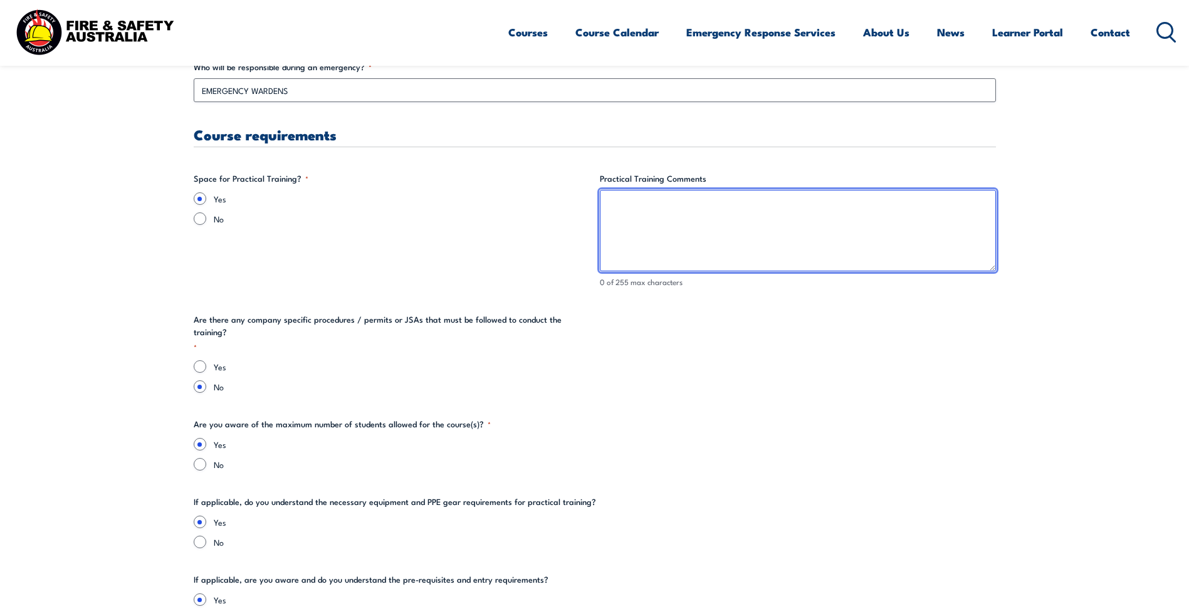
click at [712, 222] on textarea "Practical Training Comments" at bounding box center [798, 231] width 396 height 82
type textarea "o"
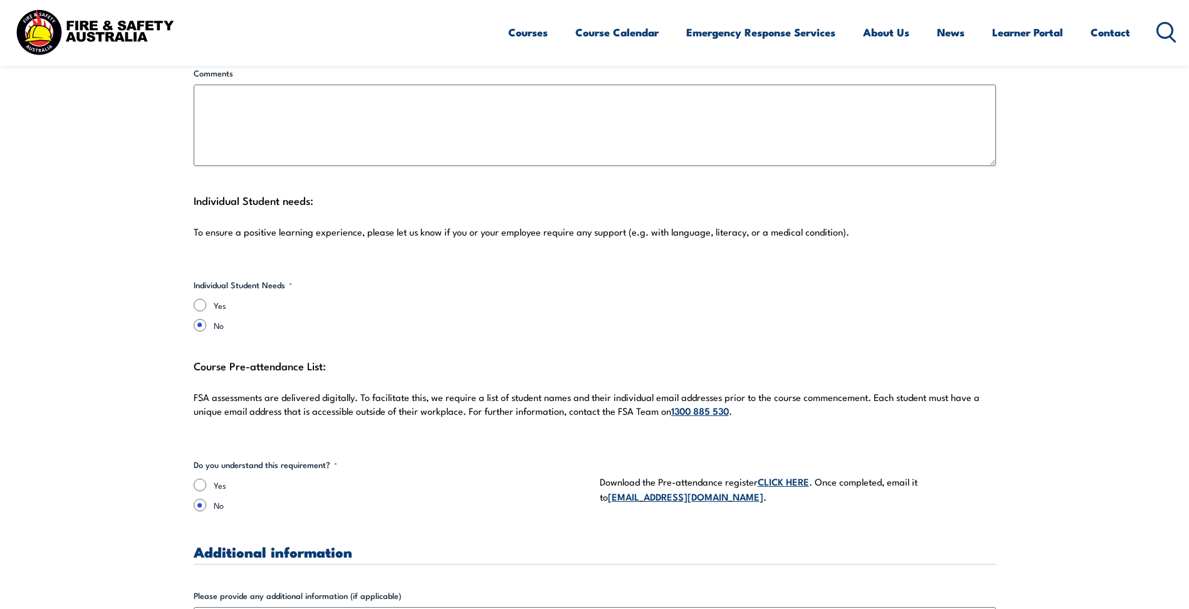
scroll to position [3323, 0]
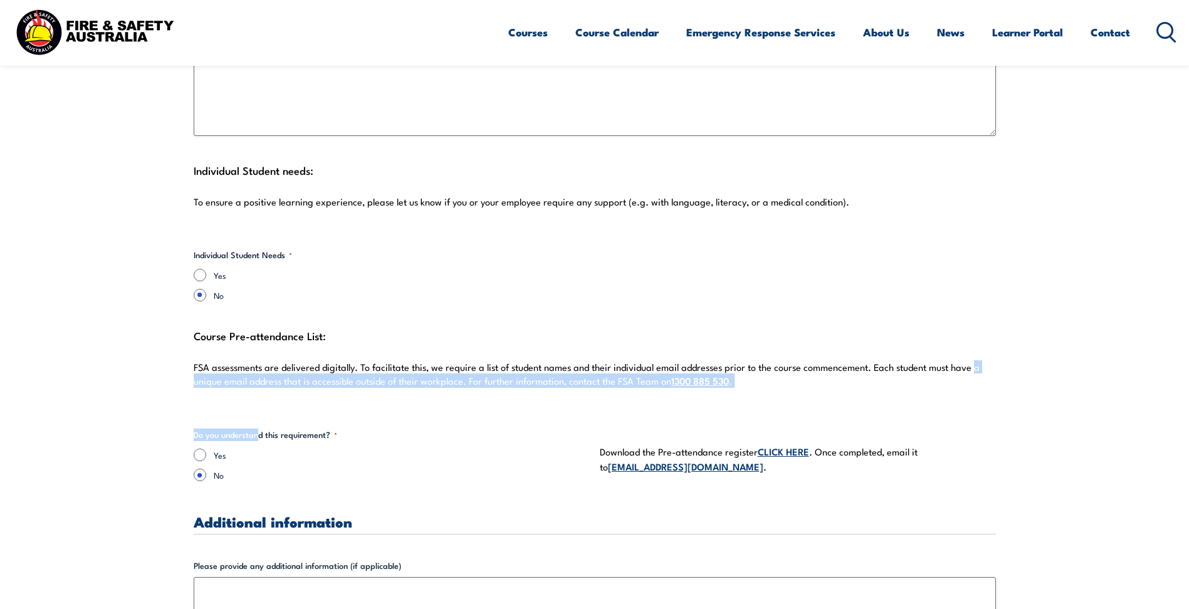
drag, startPoint x: 972, startPoint y: 354, endPoint x: 257, endPoint y: 404, distance: 717.2
drag, startPoint x: 257, startPoint y: 404, endPoint x: 300, endPoint y: 388, distance: 46.0
click at [300, 388] on div "Course Pre-attendance List: FSA assessments are delivered digitally. To facilit…" at bounding box center [595, 365] width 803 height 77
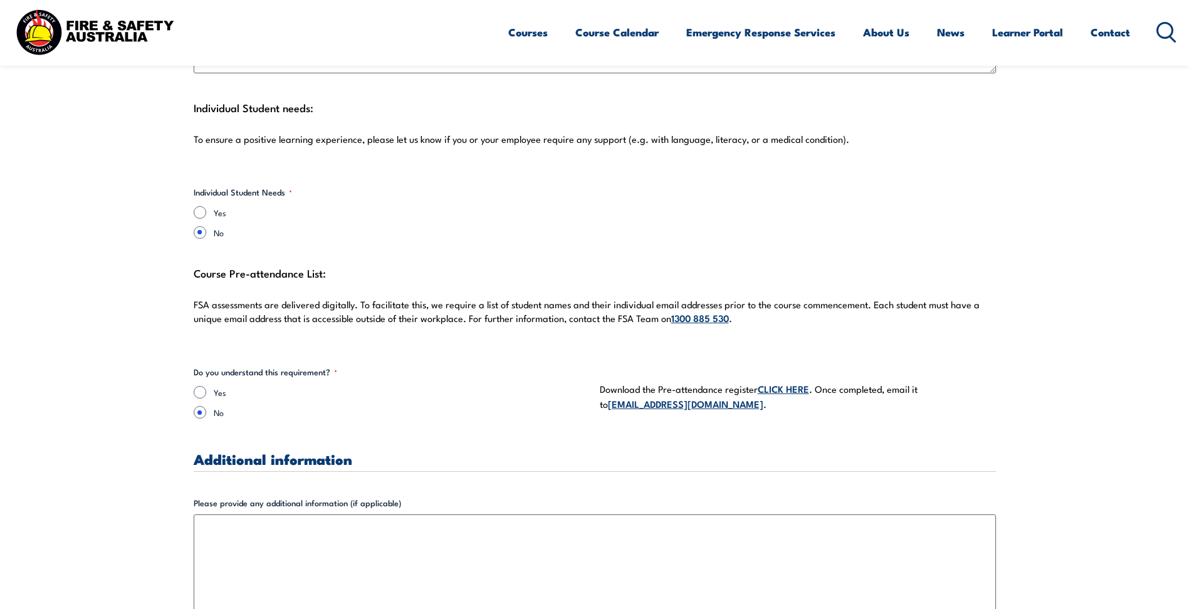
scroll to position [3448, 0]
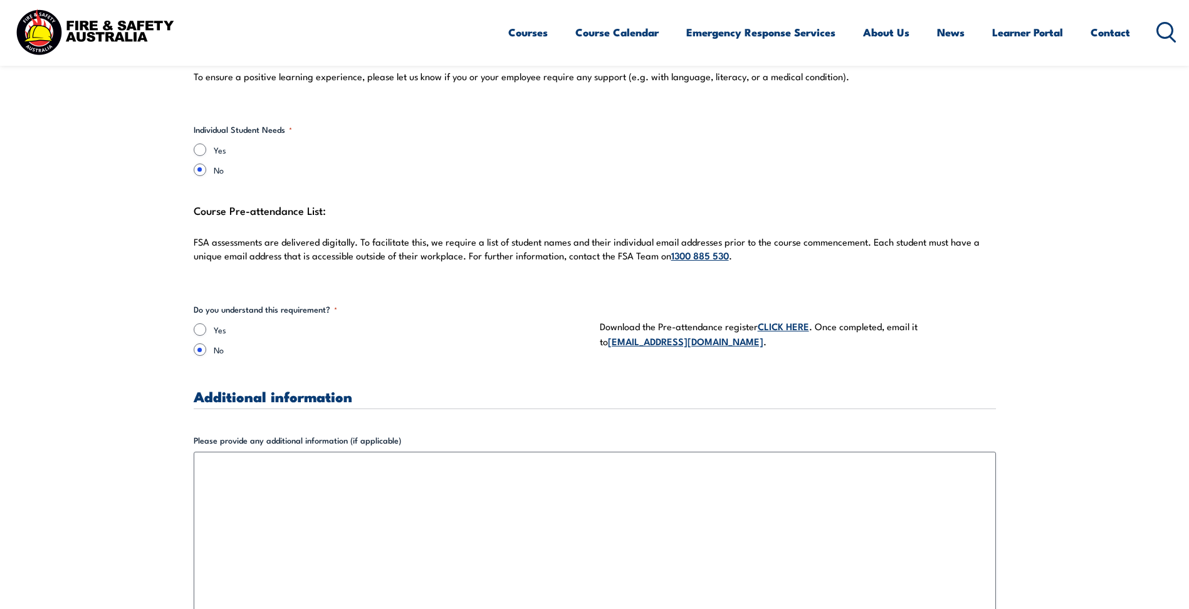
click at [211, 324] on div "Yes" at bounding box center [392, 330] width 396 height 13
click at [207, 324] on div "Yes" at bounding box center [392, 330] width 396 height 13
click at [199, 324] on input "Yes" at bounding box center [200, 330] width 13 height 13
radio input "true"
click at [780, 319] on link "CLICK HERE" at bounding box center [783, 326] width 51 height 14
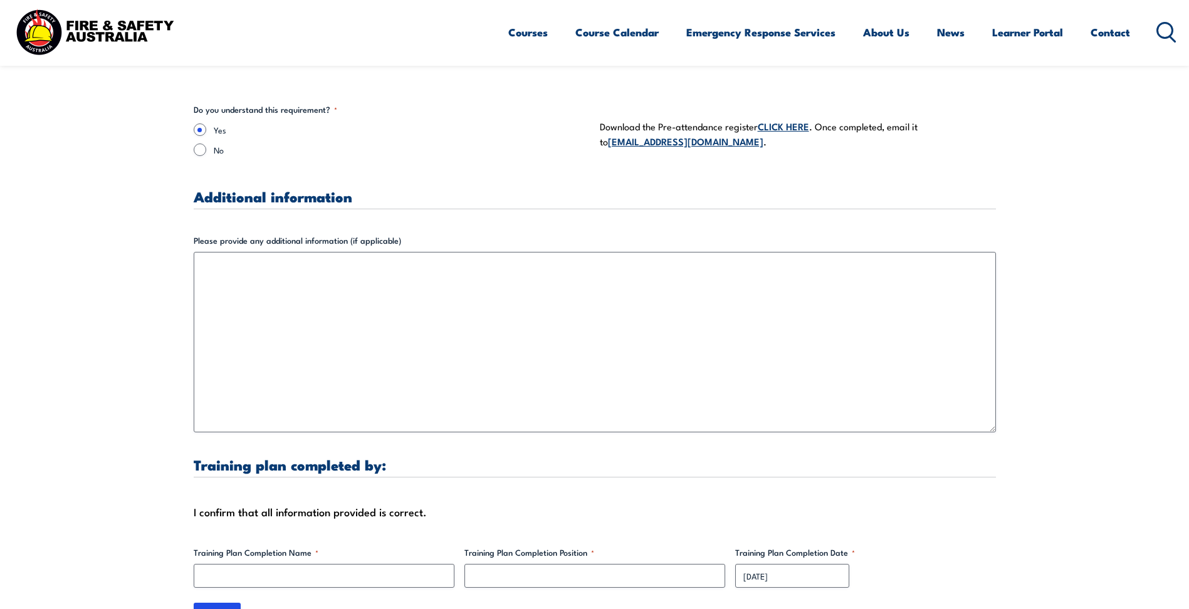
scroll to position [3699, 0]
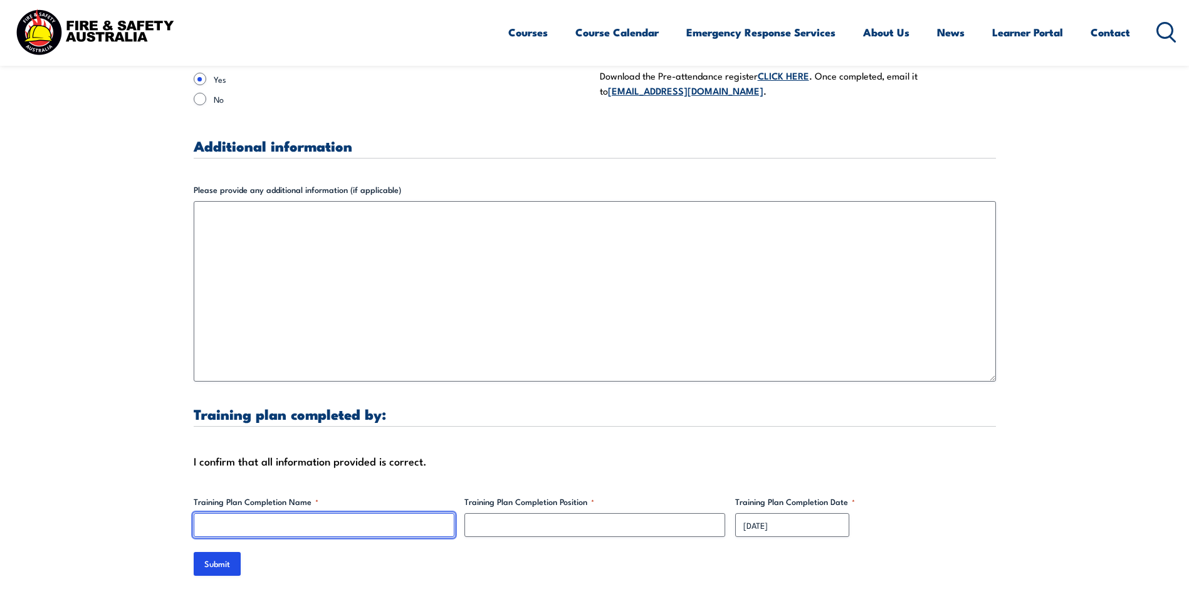
click at [391, 514] on input "Training Plan Completion Name *" at bounding box center [324, 526] width 261 height 24
type input "[PERSON_NAME]"
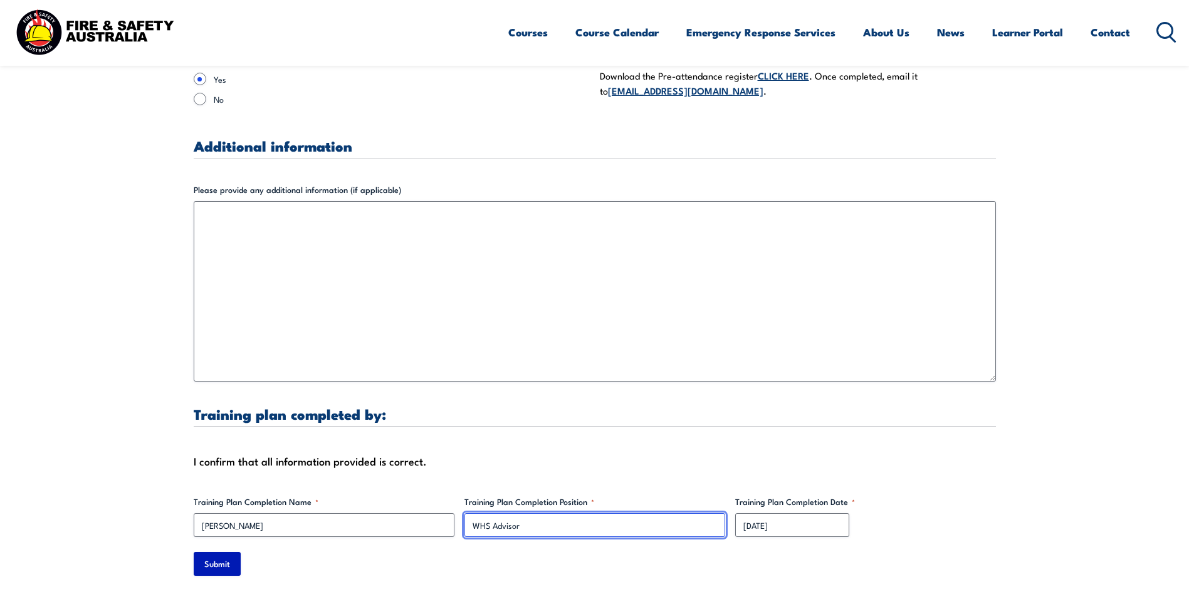
type input "WHS Advisor"
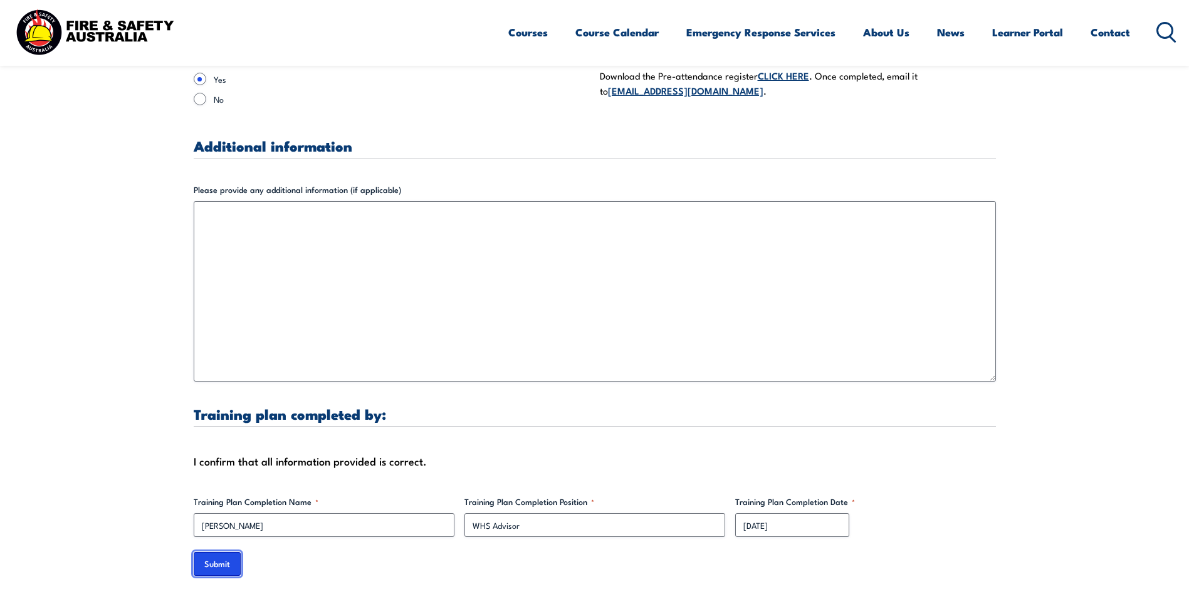
click at [206, 552] on input "Submit" at bounding box center [217, 564] width 47 height 24
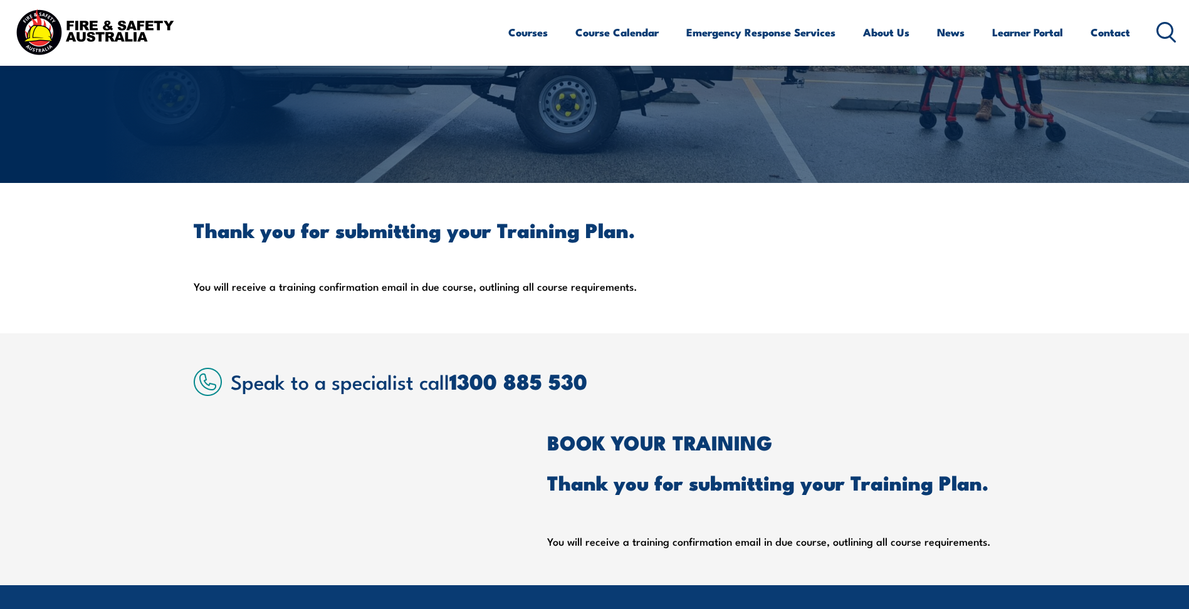
scroll to position [0, 0]
